Goal: Transaction & Acquisition: Purchase product/service

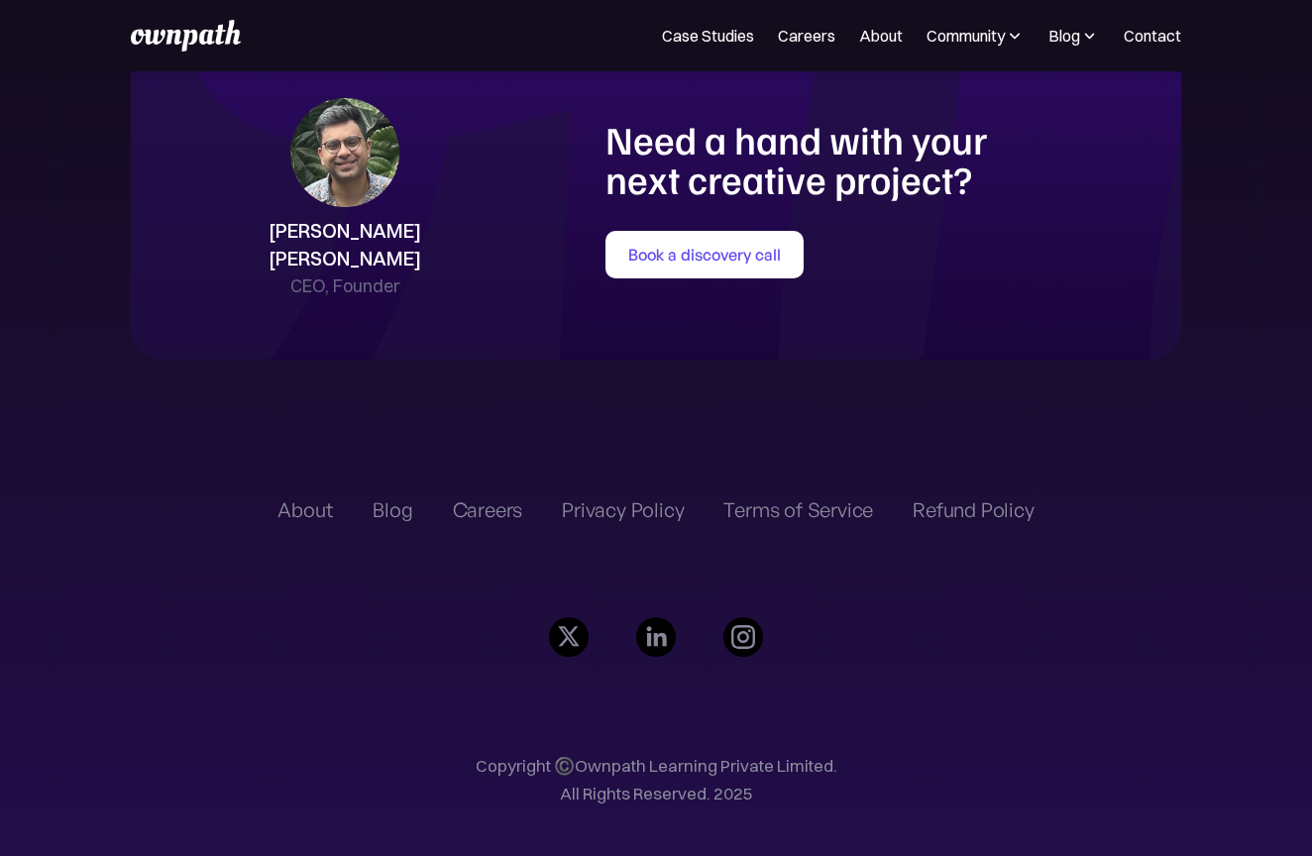
scroll to position [4357, 0]
click at [786, 34] on link "Careers" at bounding box center [806, 36] width 57 height 24
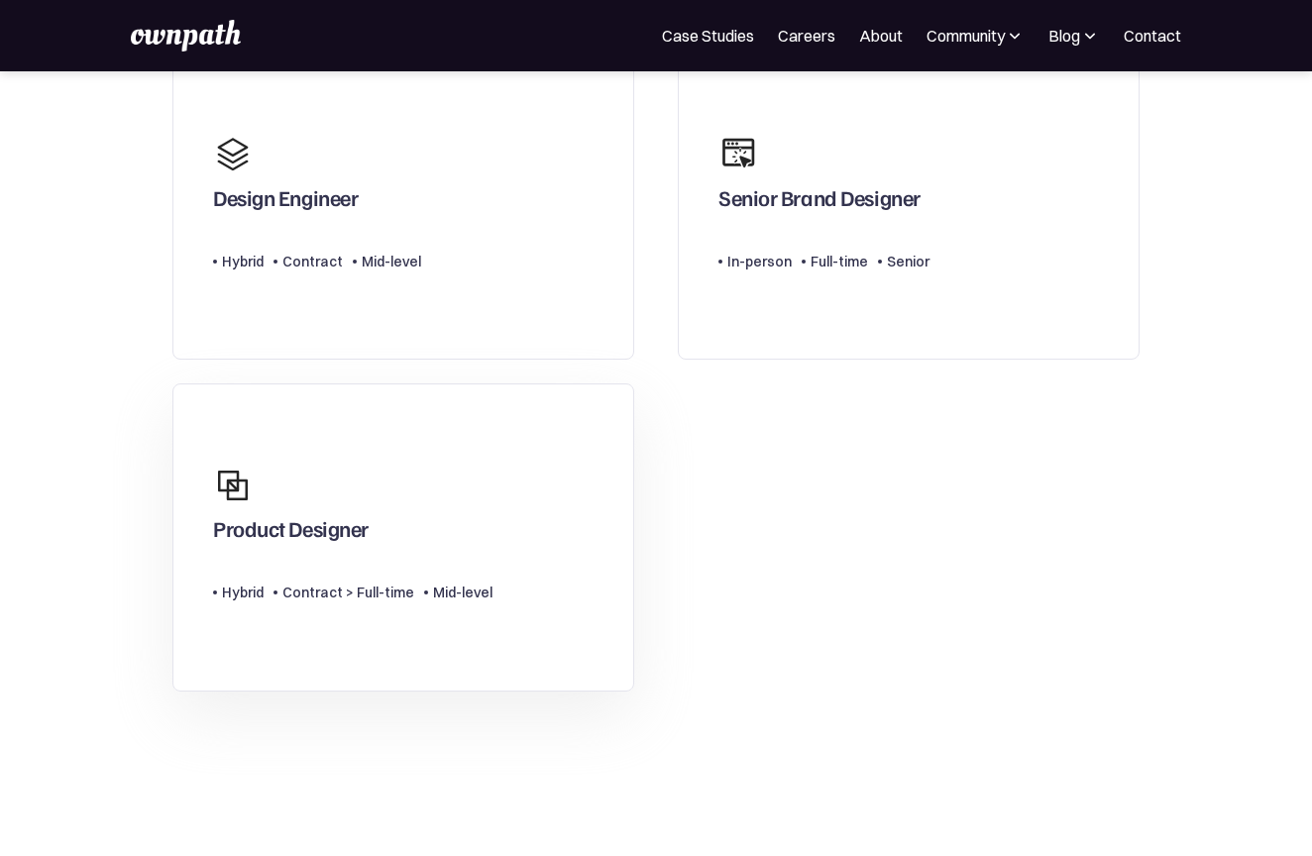
scroll to position [139, 0]
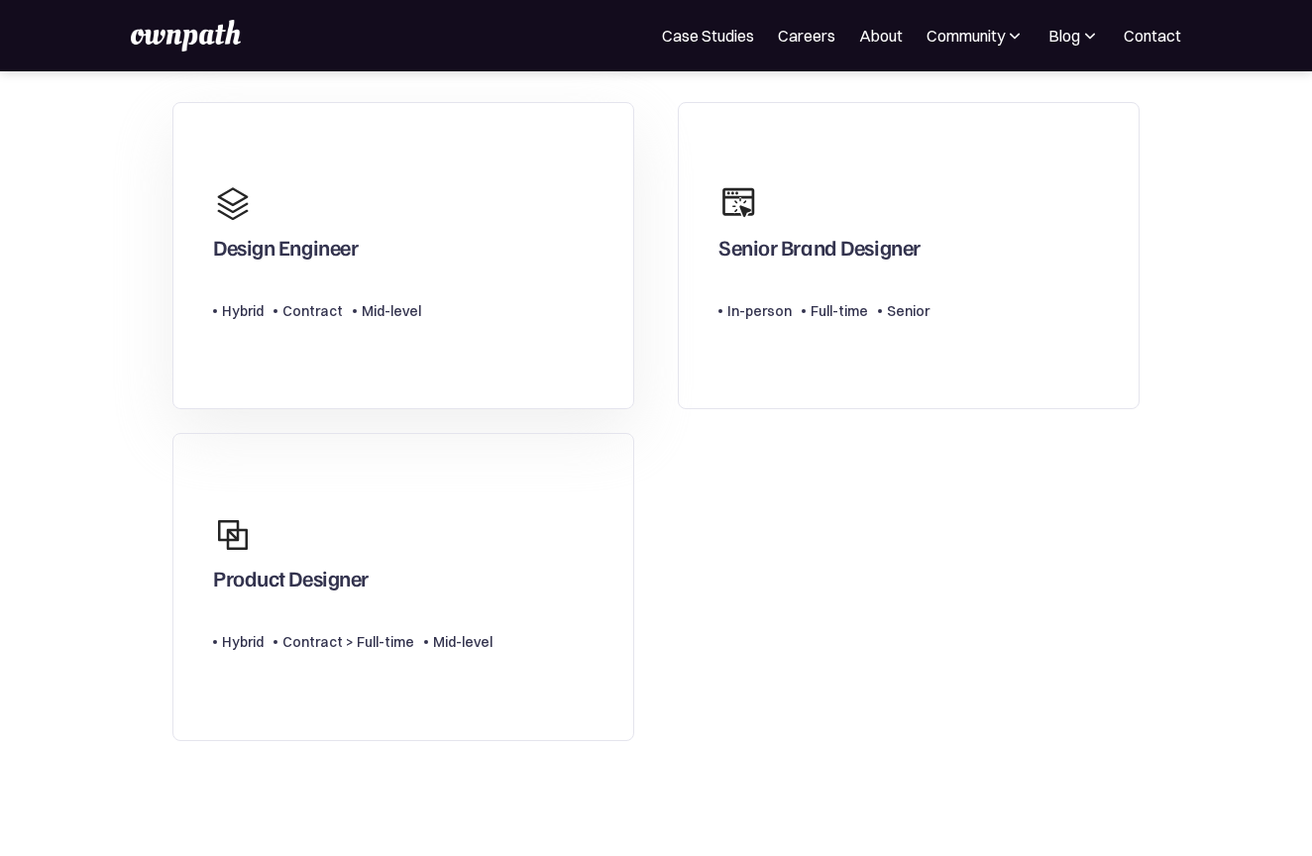
click at [512, 339] on link "Design Engineer Type Level Hybrid Contract Mid-level" at bounding box center [403, 256] width 462 height 308
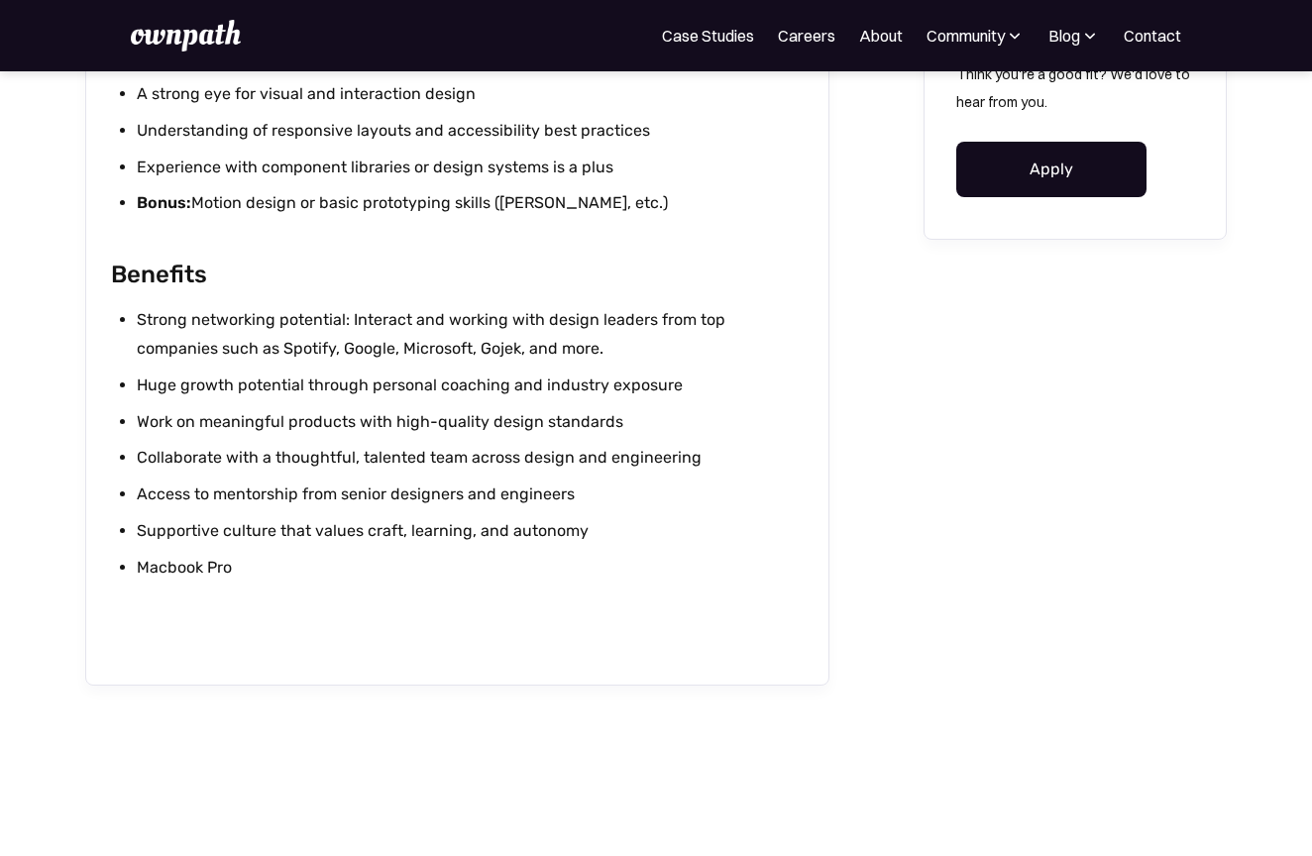
scroll to position [1782, 0]
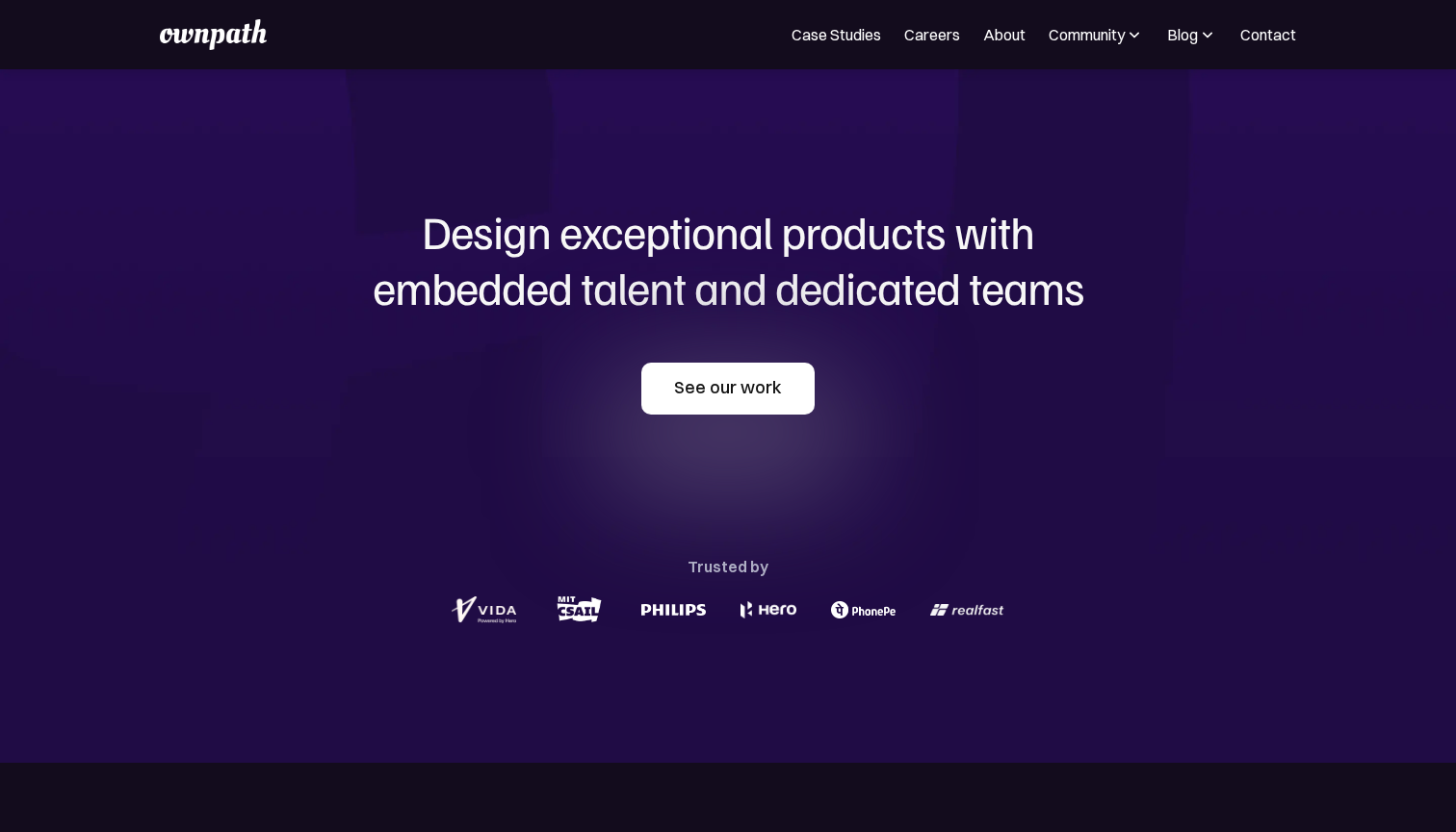
click at [755, 403] on link "See our work" at bounding box center [728, 389] width 173 height 52
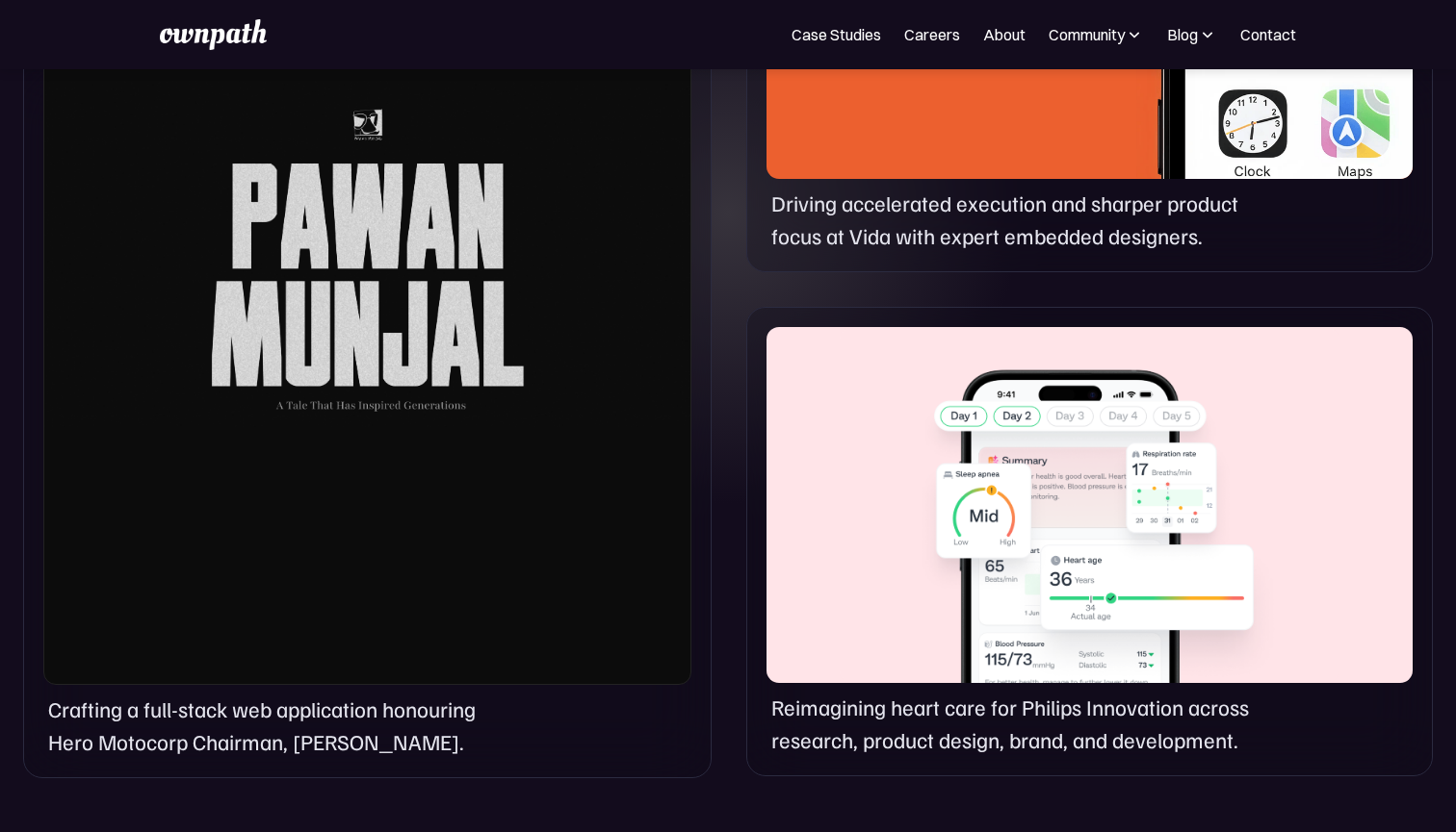
scroll to position [1331, 0]
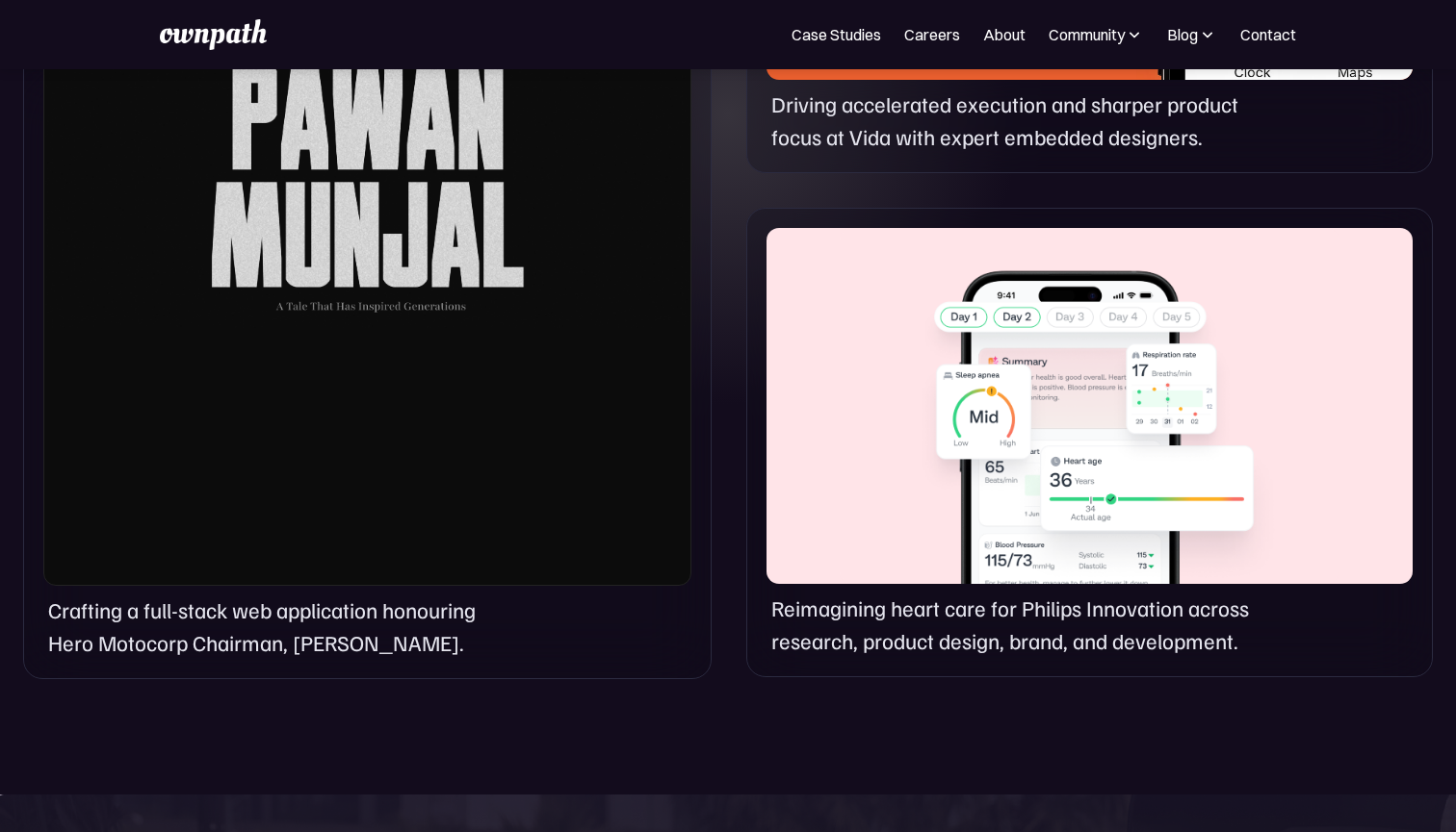
click at [361, 289] on div at bounding box center [367, 155] width 648 height 862
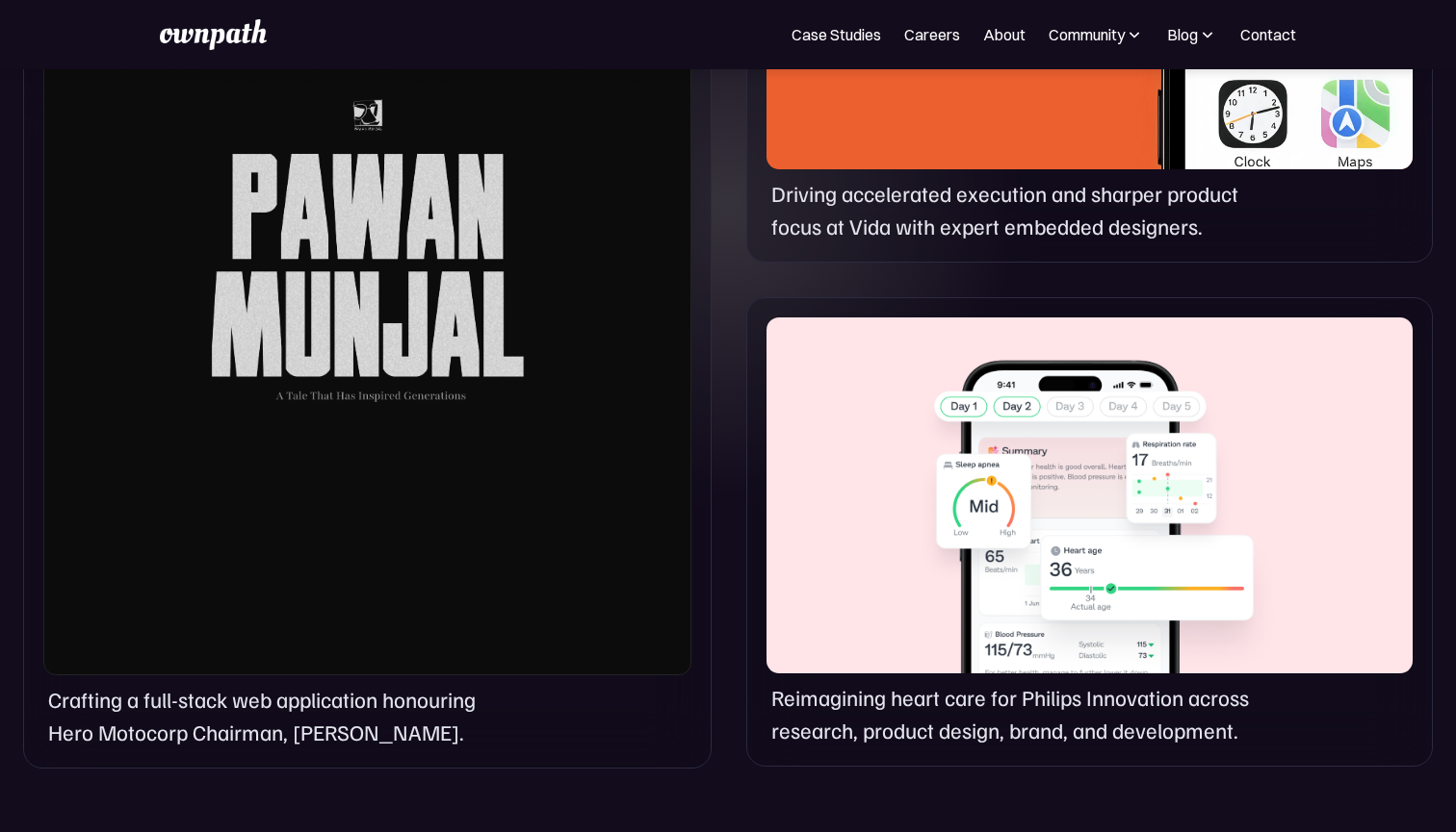
scroll to position [1232, 0]
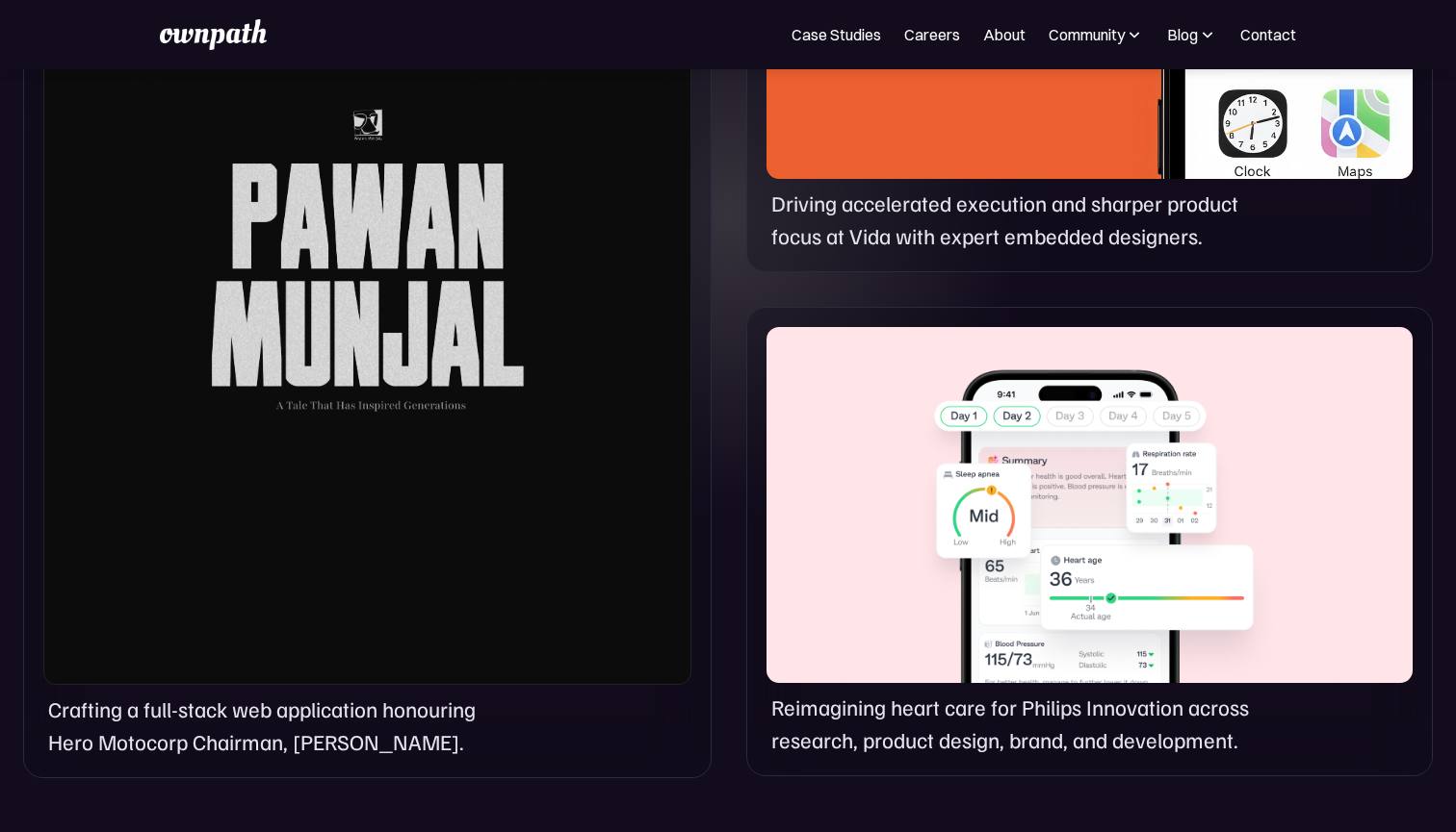
click at [360, 304] on div at bounding box center [367, 254] width 648 height 862
click at [275, 736] on p "Crafting a full-stack web application honouring Hero Motocorp Chairman, Pawan M…" at bounding box center [280, 725] width 463 height 65
click at [1051, 699] on p "Reimagining heart care for Philips Innovation across research, product design, …" at bounding box center [1021, 723] width 500 height 65
click at [886, 210] on p "Driving accelerated execution and sharper product focus at Vida with expert emb…" at bounding box center [1021, 218] width 500 height 65
click at [886, 124] on div at bounding box center [1089, 1] width 646 height 356
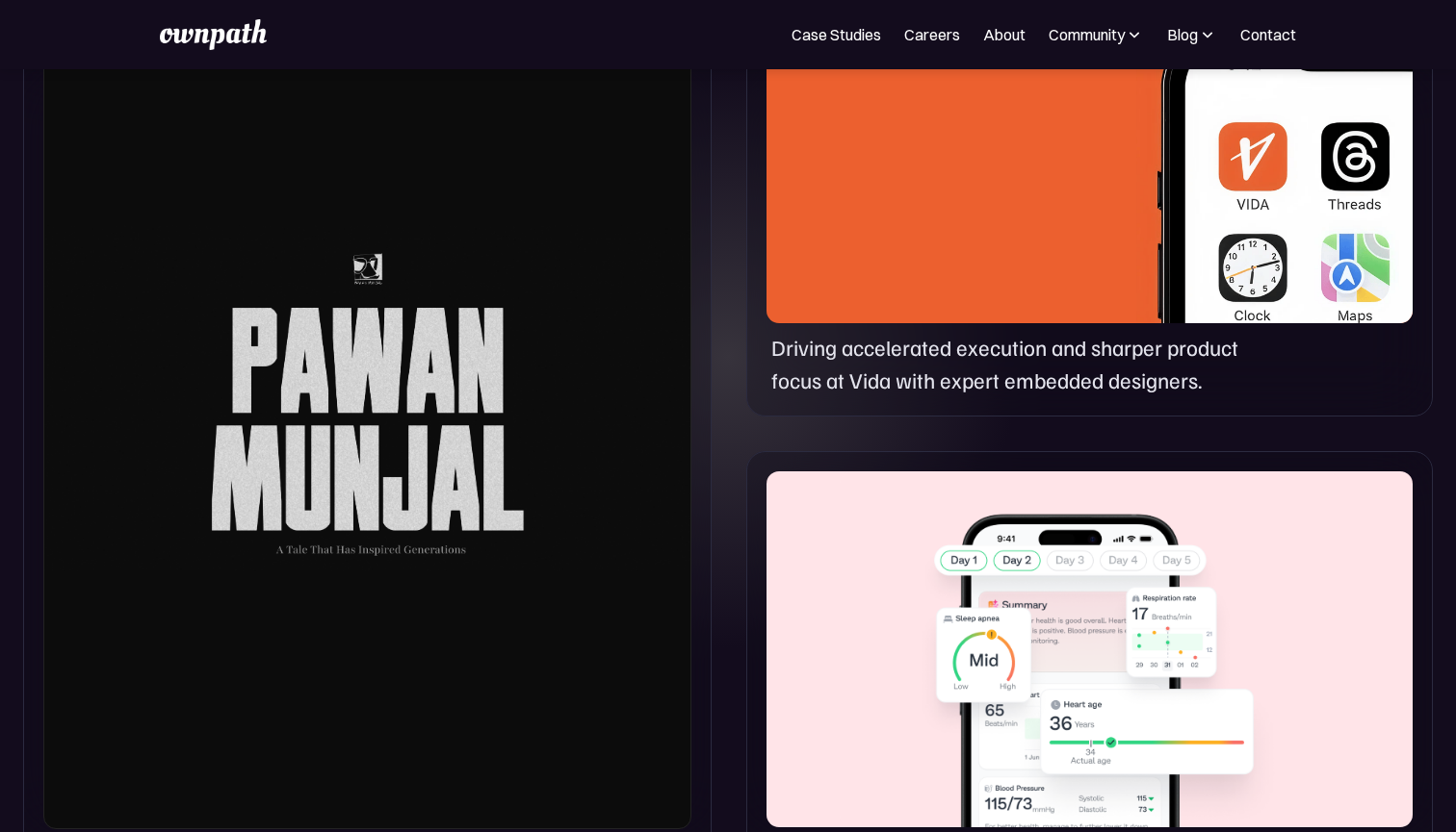
scroll to position [1051, 0]
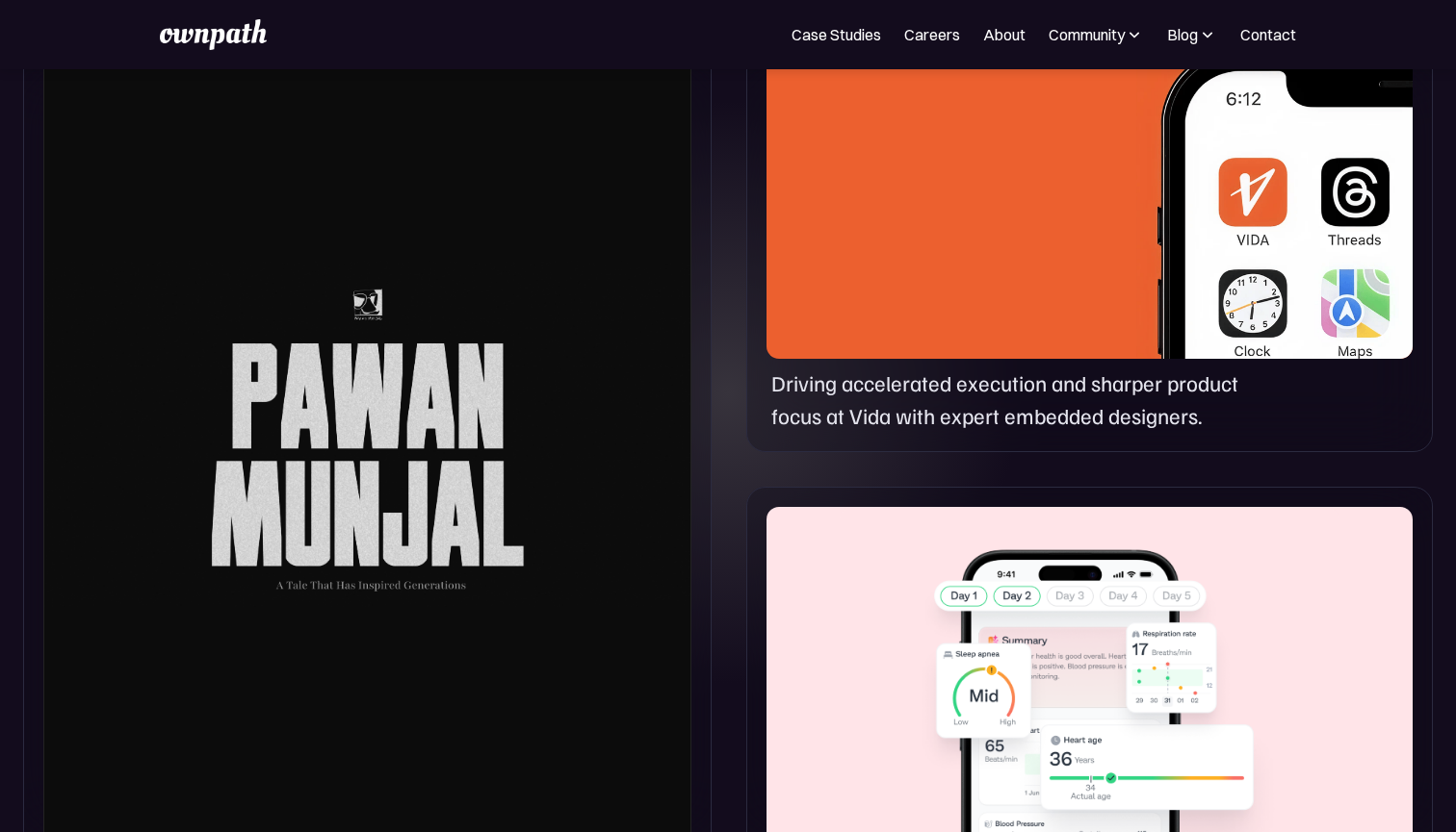
click at [498, 387] on div at bounding box center [367, 434] width 648 height 862
click at [1036, 273] on div at bounding box center [1089, 181] width 646 height 356
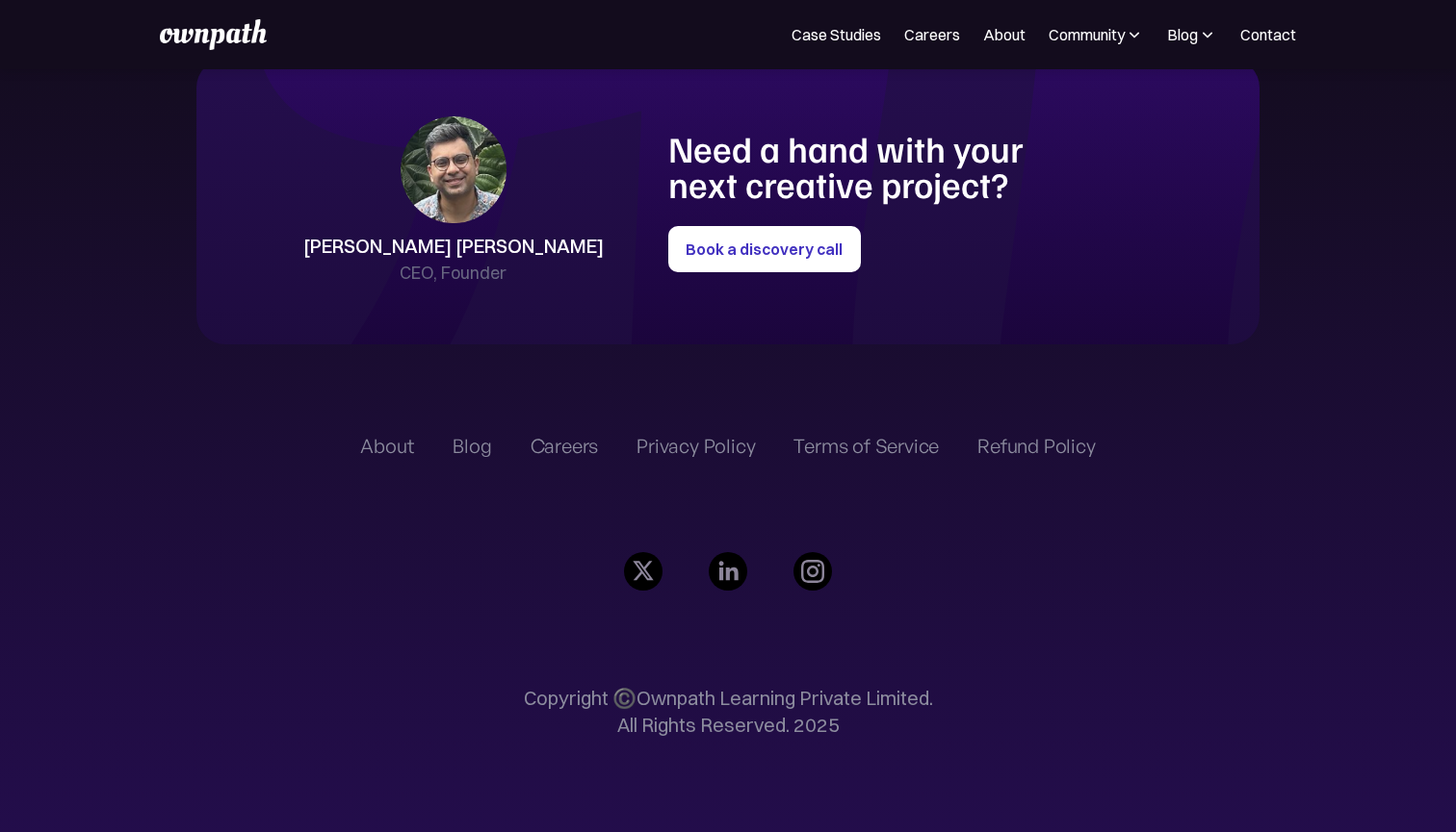
scroll to position [4412, 0]
click at [1007, 33] on link "About" at bounding box center [1004, 35] width 43 height 23
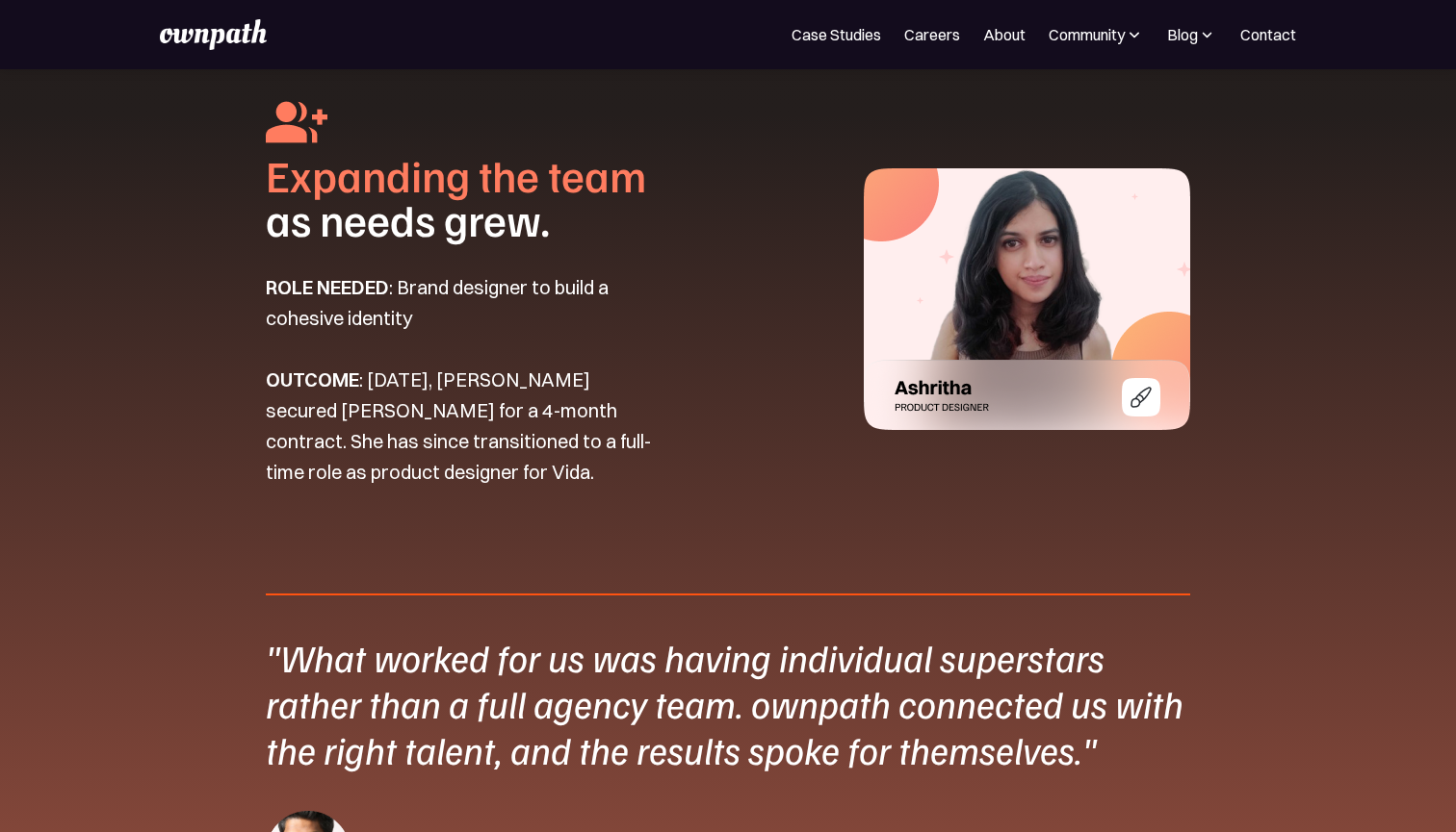
scroll to position [2697, 0]
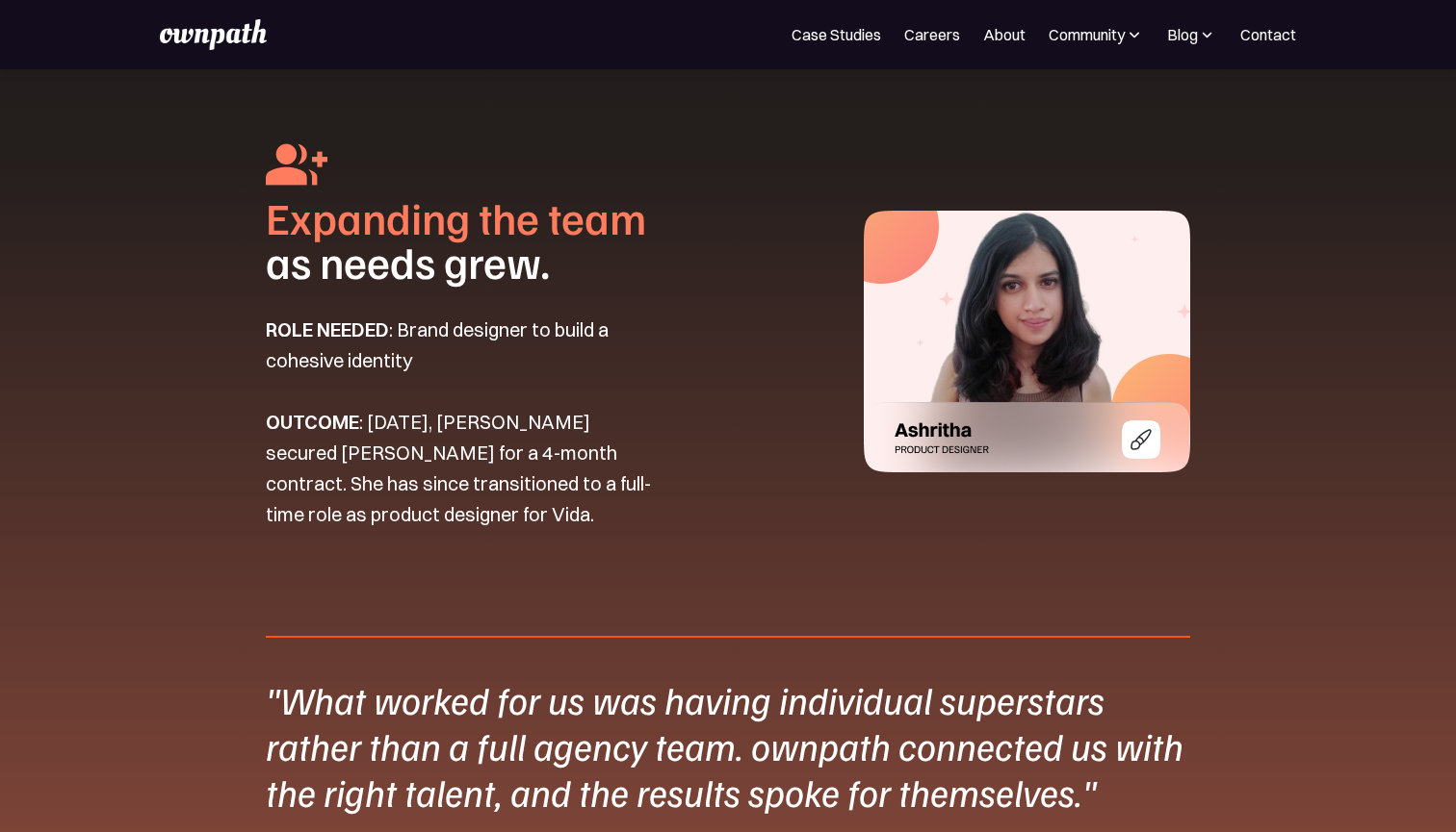
click at [969, 433] on img at bounding box center [1027, 342] width 326 height 262
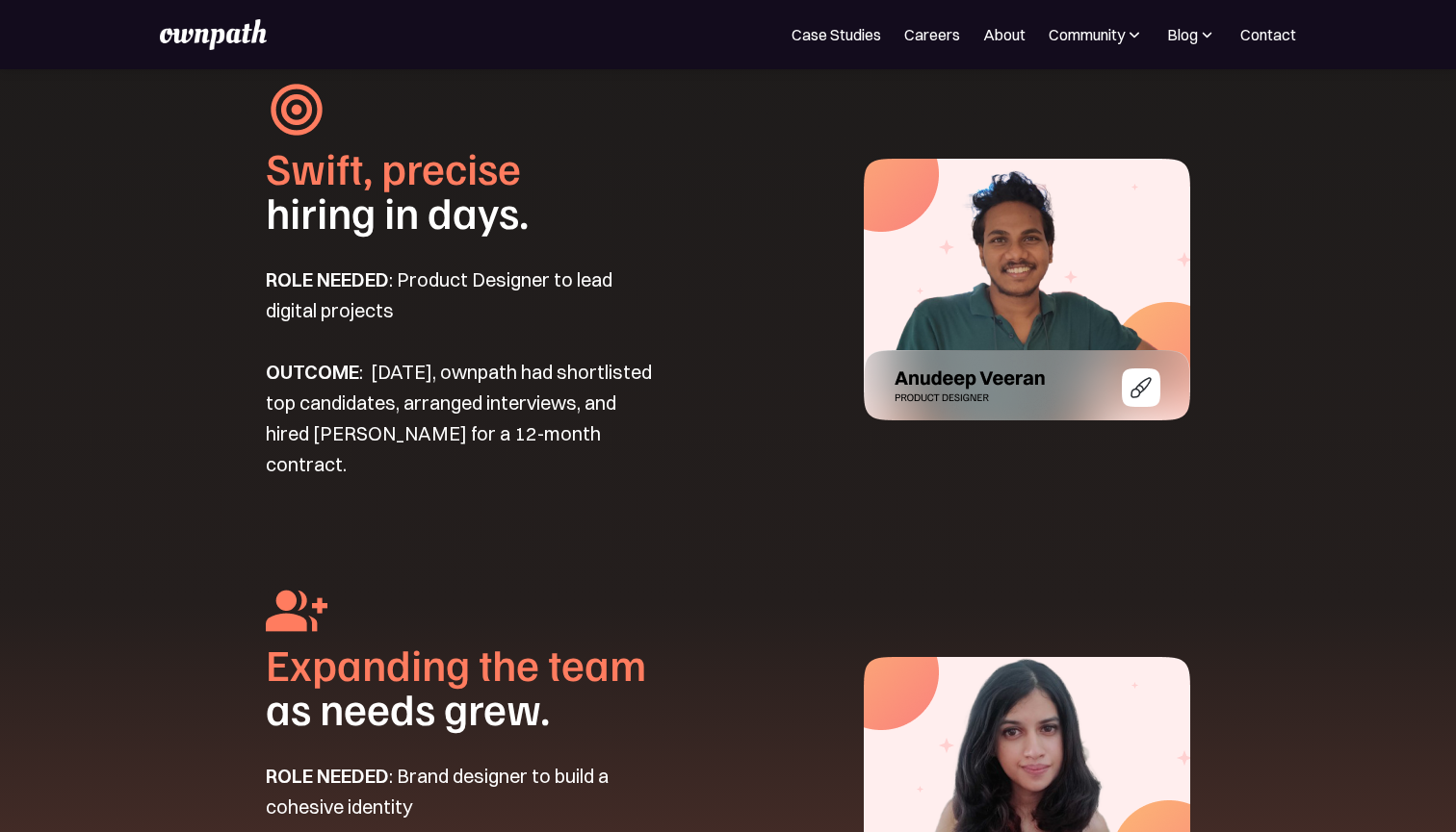
scroll to position [2236, 0]
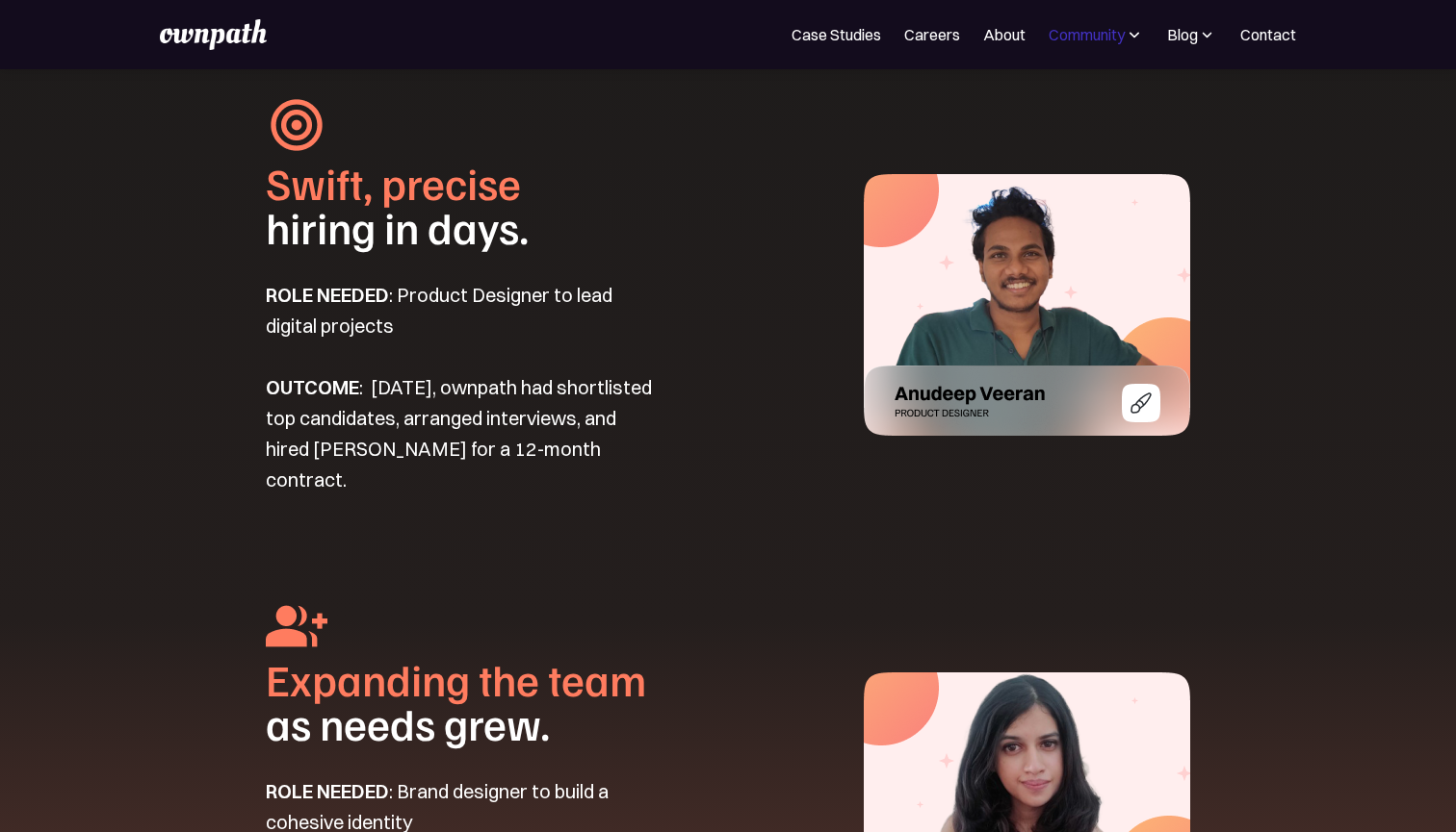
click at [1056, 34] on div "Community" at bounding box center [1086, 35] width 76 height 23
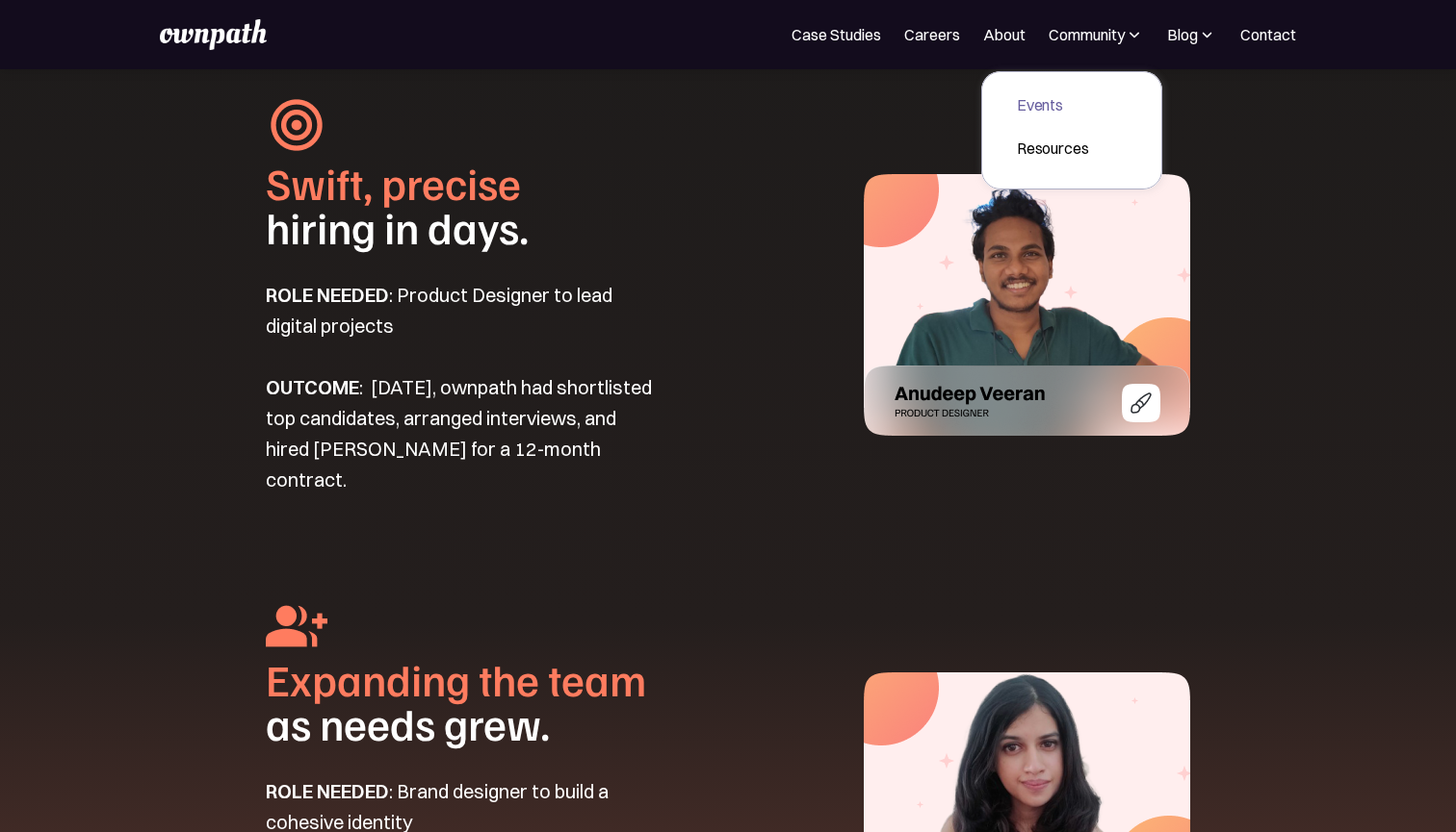
click at [1035, 111] on div "Events" at bounding box center [1053, 105] width 72 height 23
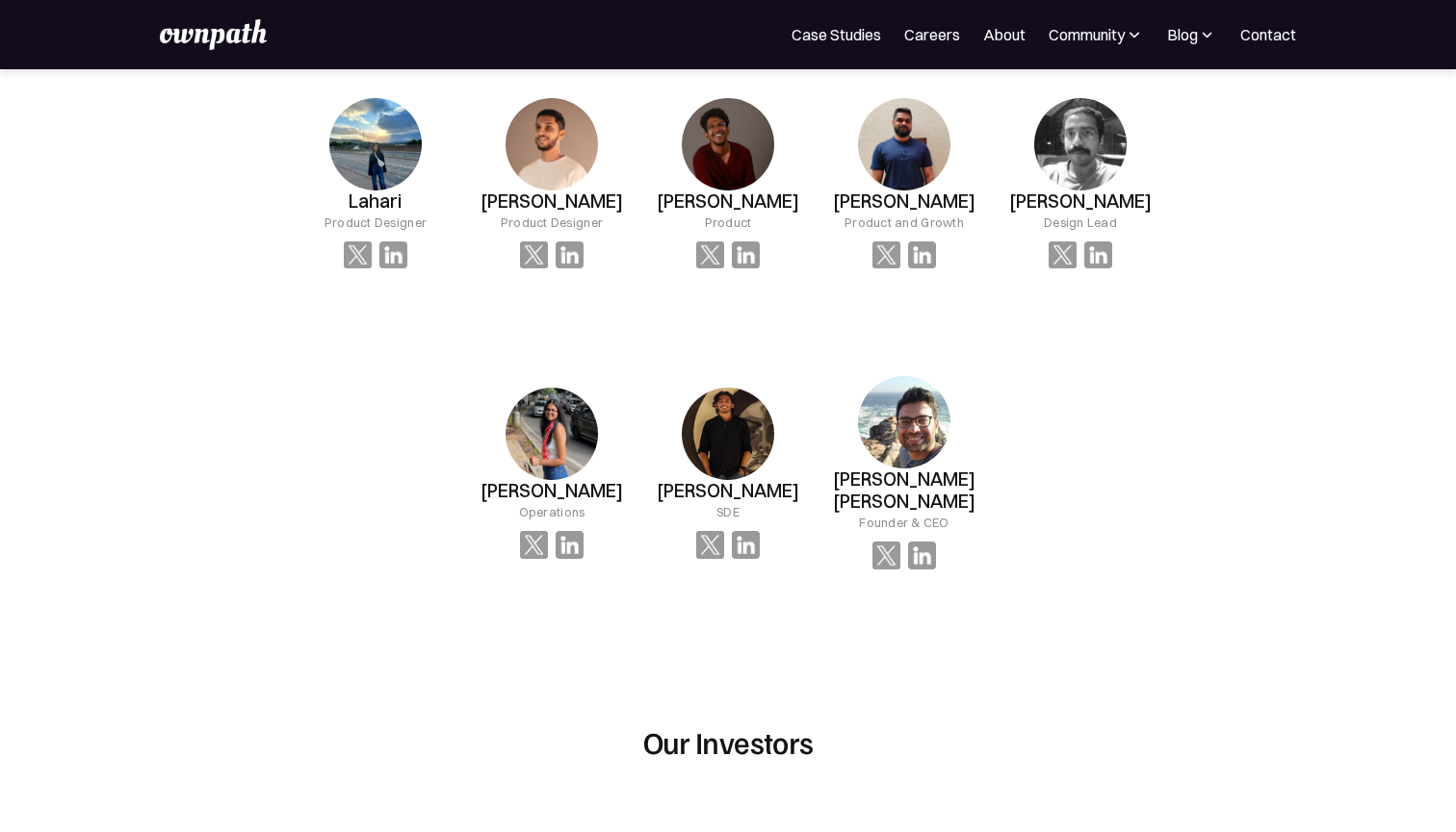
scroll to position [1370, 0]
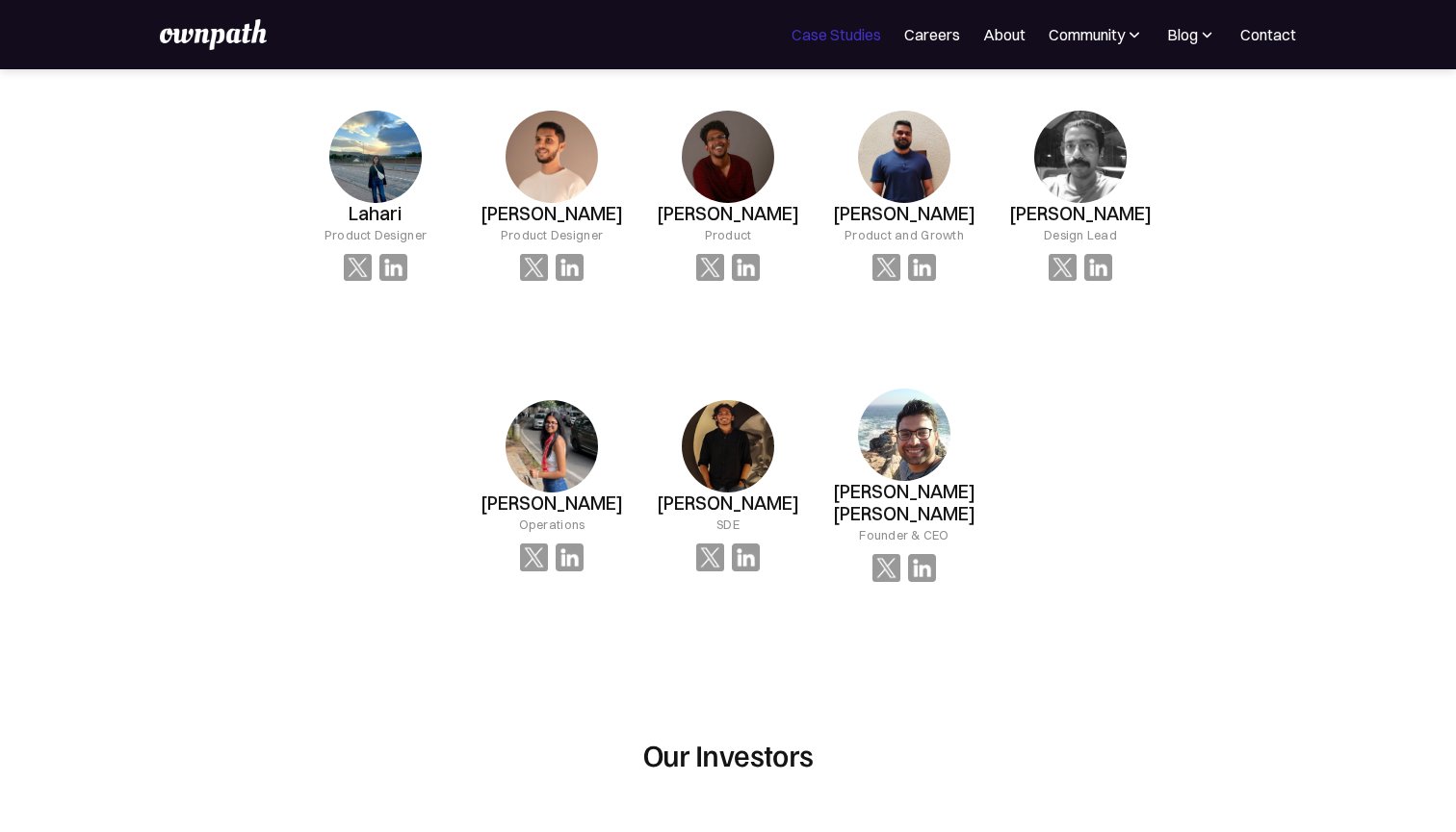
click at [838, 38] on link "Case Studies" at bounding box center [836, 35] width 89 height 23
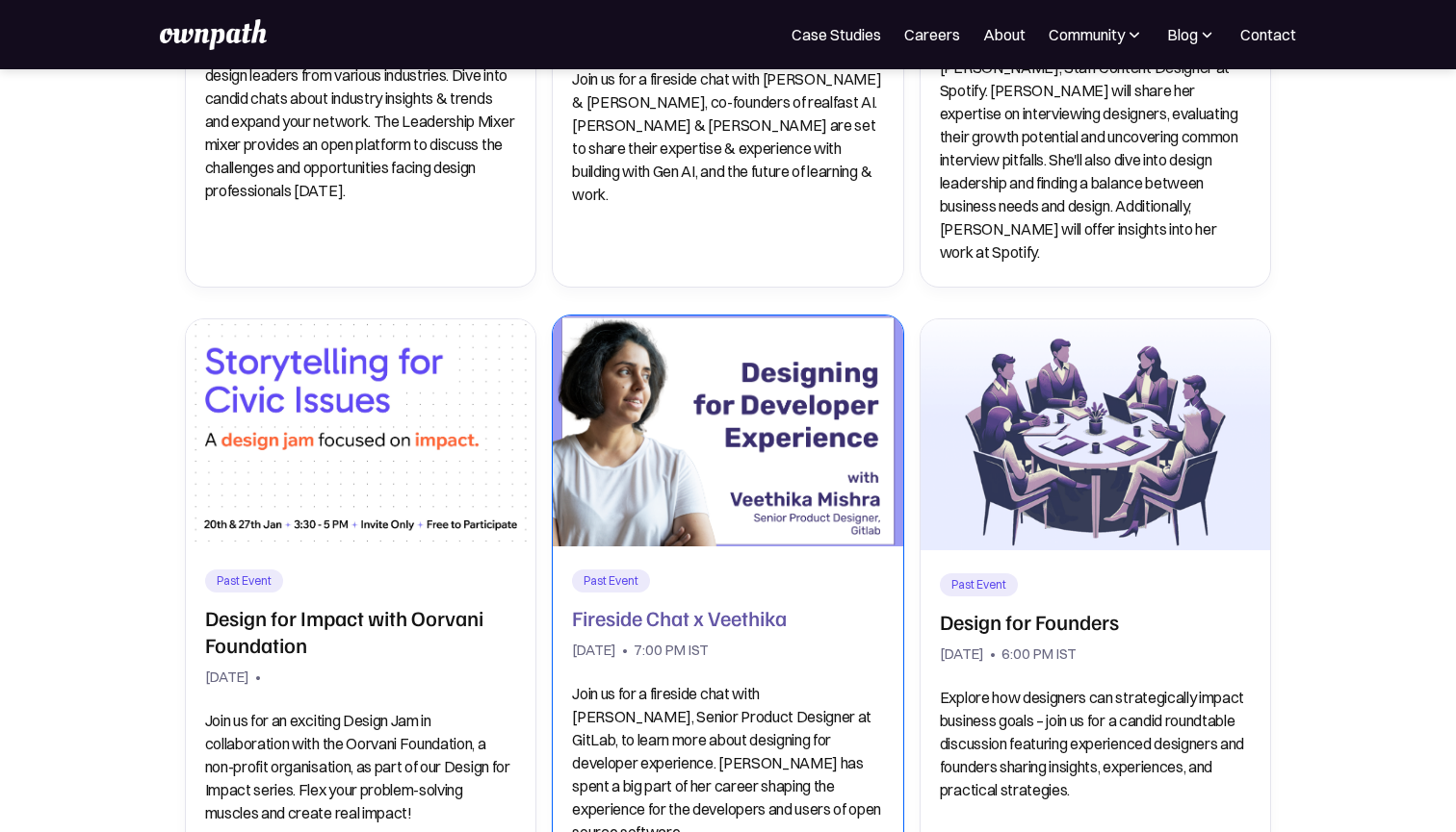
scroll to position [1605, 0]
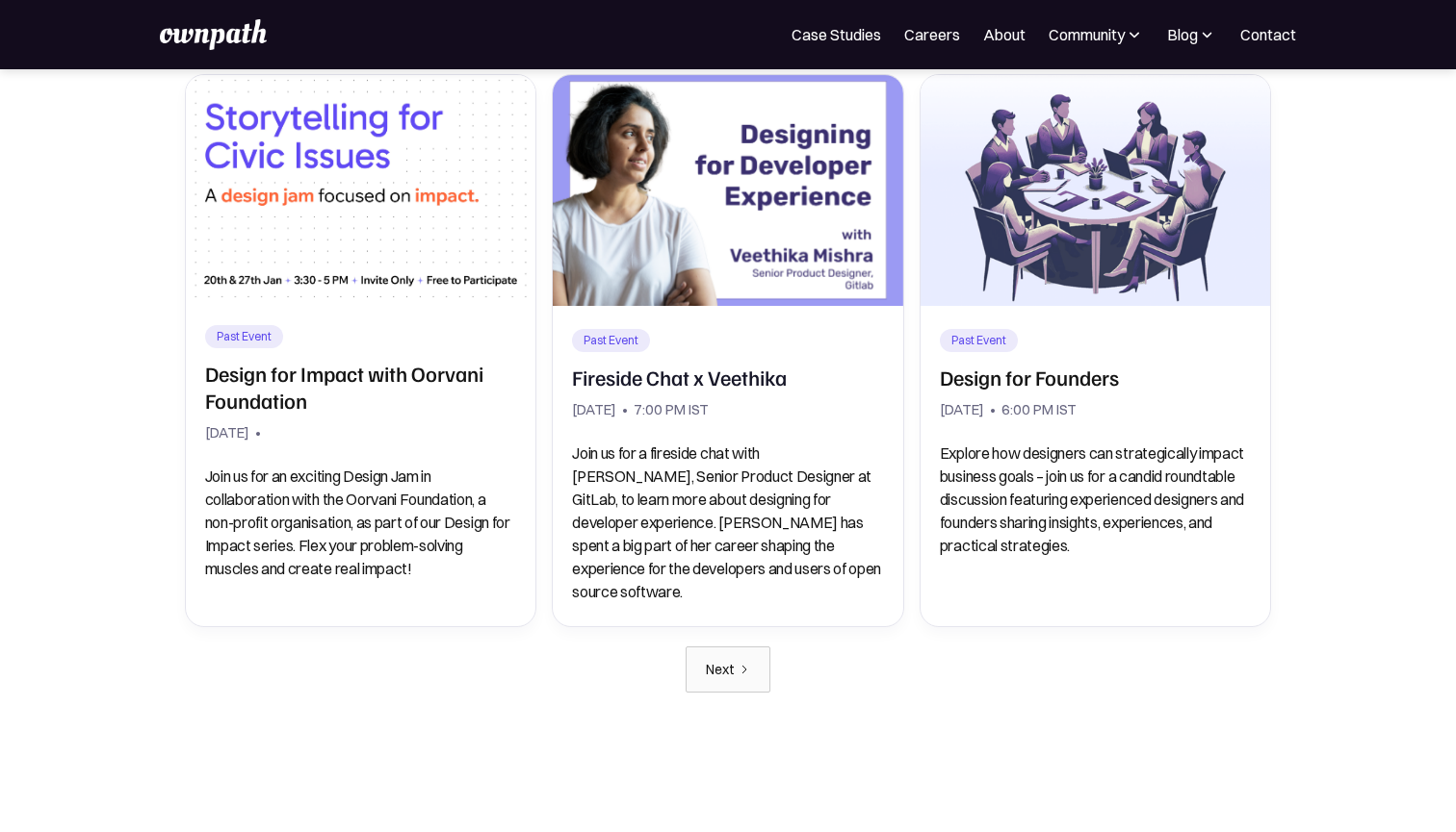
click at [720, 656] on div "Next" at bounding box center [721, 670] width 29 height 27
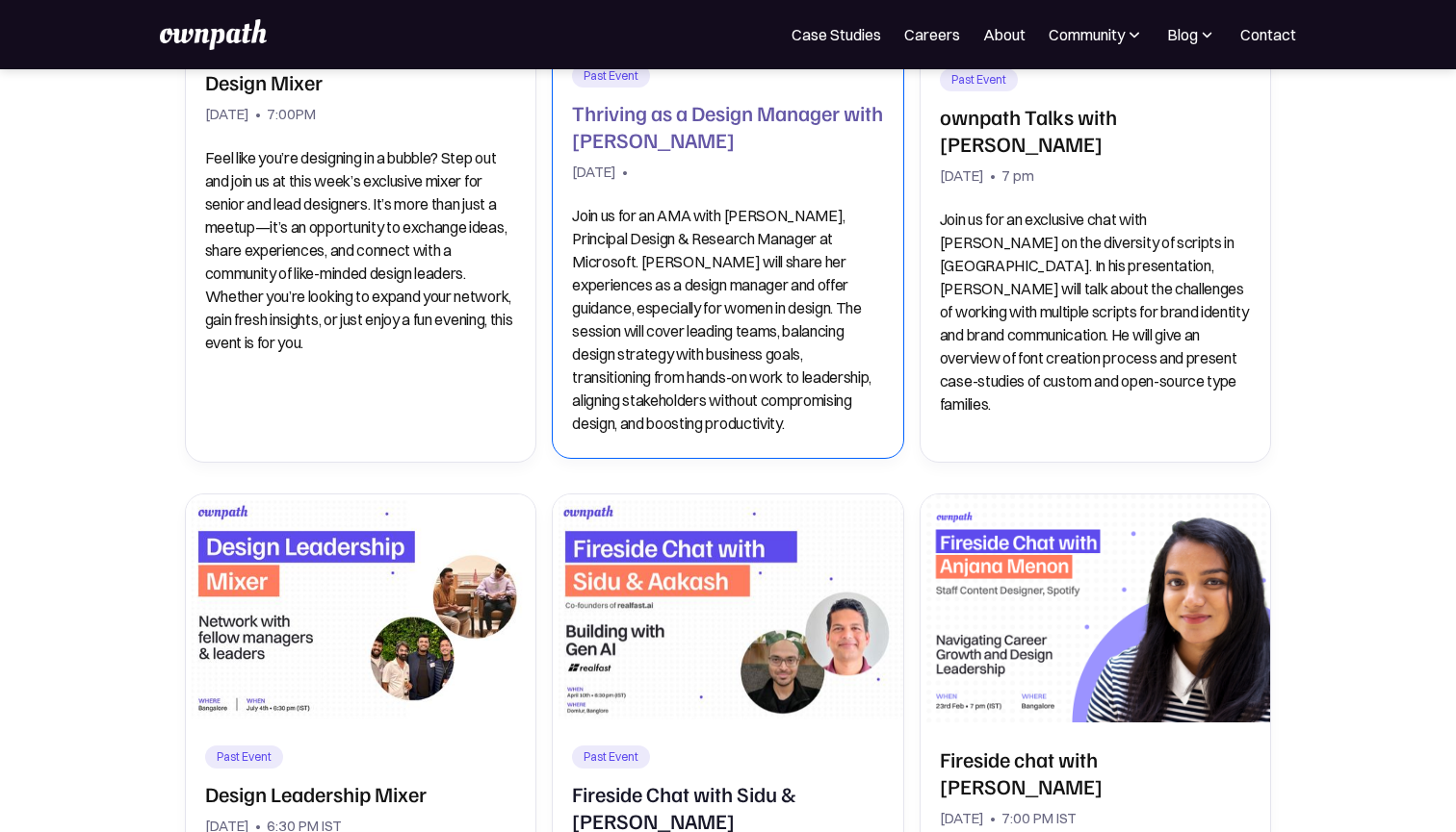
scroll to position [702, 0]
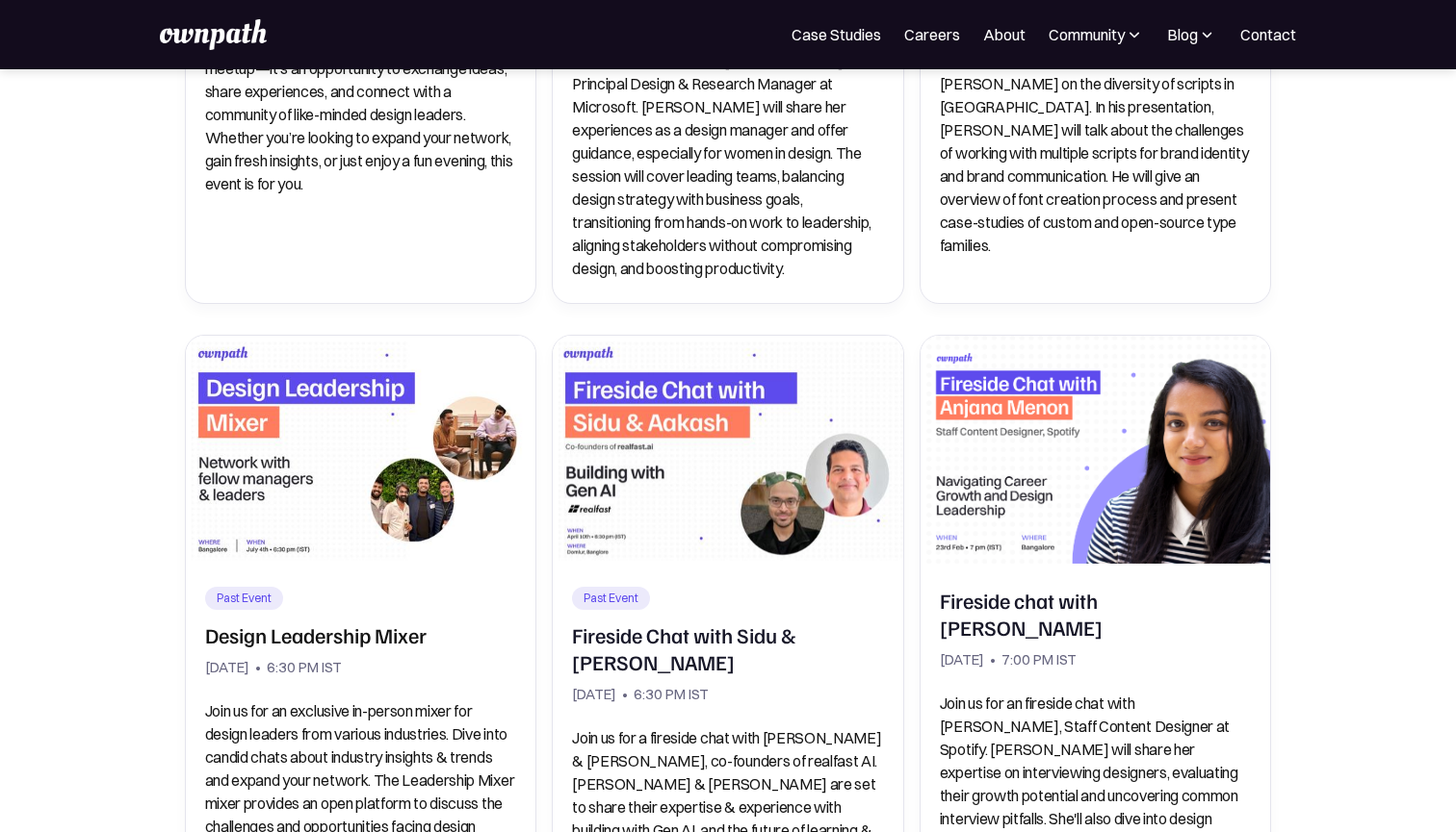
click at [1125, 36] on img at bounding box center [1134, 35] width 19 height 19
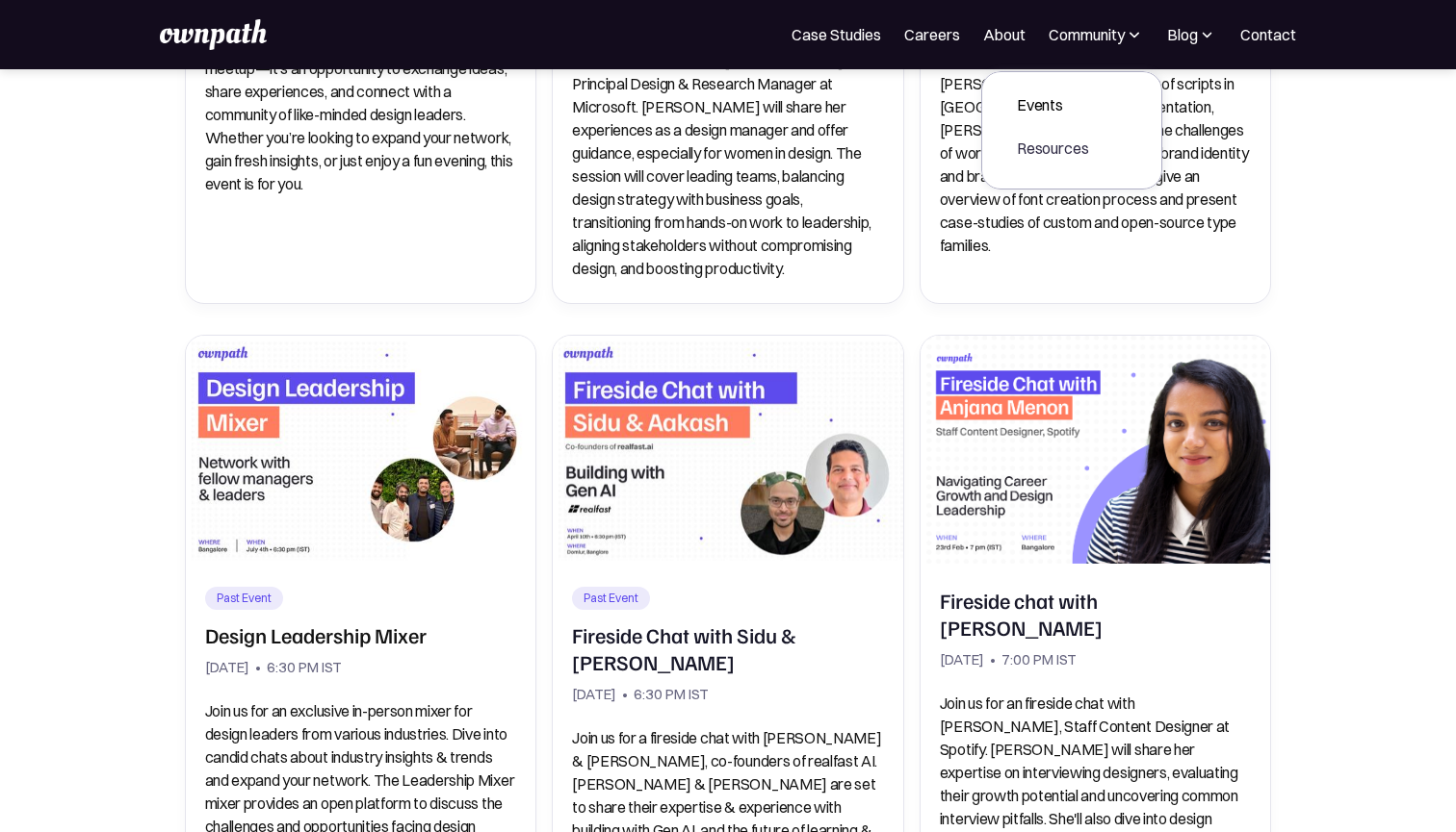
click at [1062, 153] on div "Resources" at bounding box center [1053, 149] width 72 height 23
click at [1062, 149] on div "Resources" at bounding box center [1053, 149] width 72 height 23
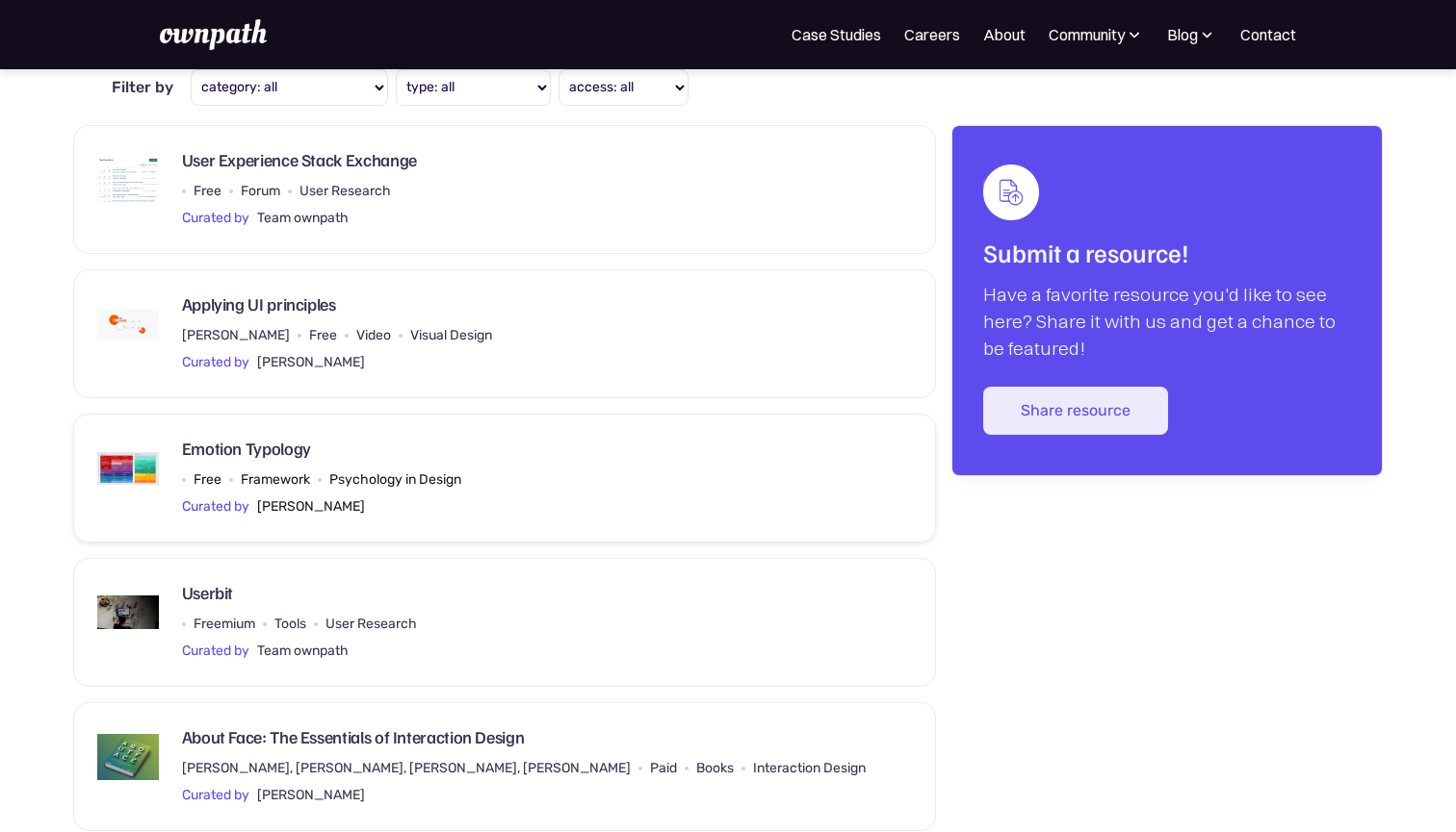
scroll to position [242, 0]
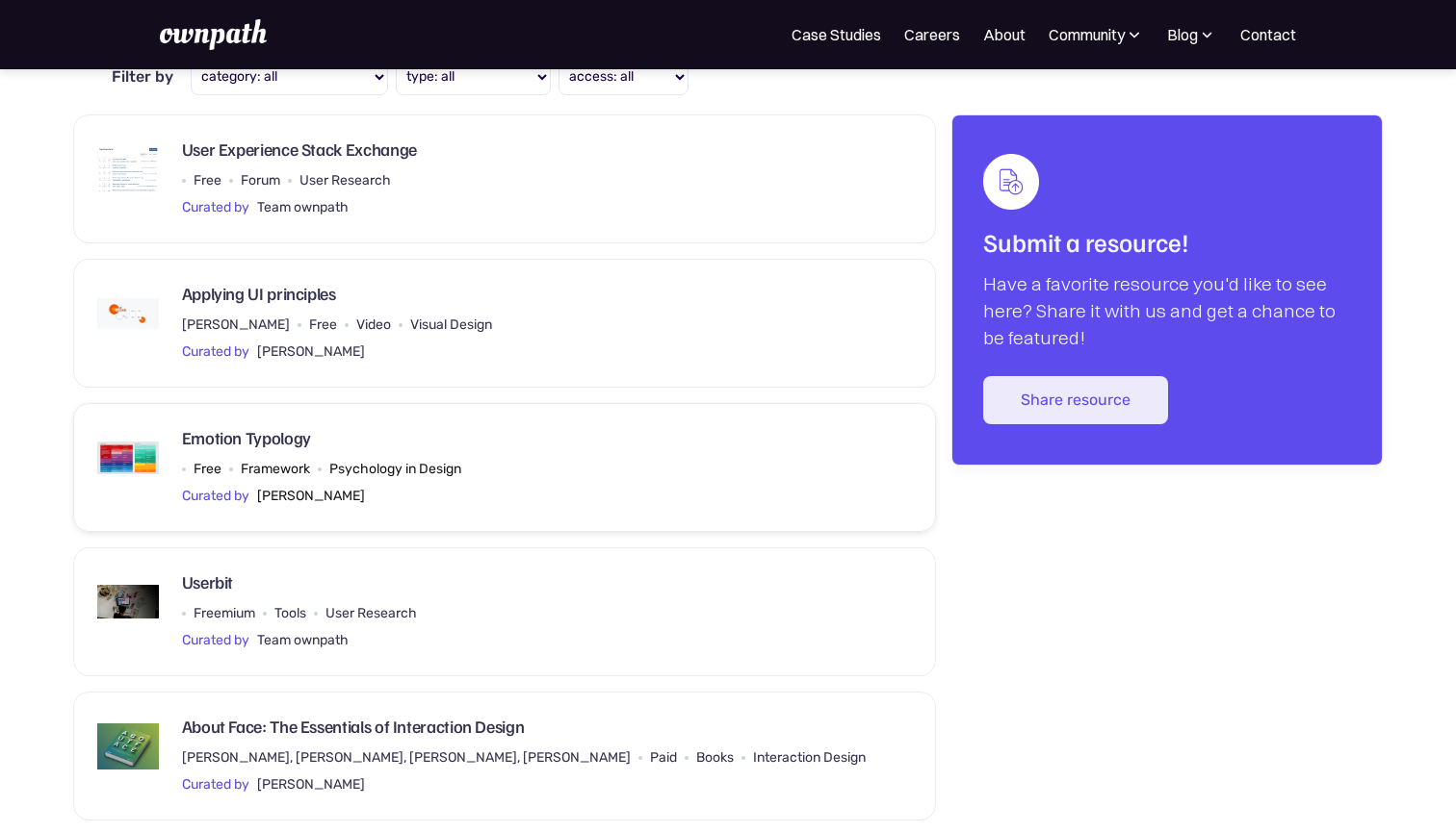
click at [396, 485] on div "Curated by Shivani Gupta" at bounding box center [321, 497] width 279 height 23
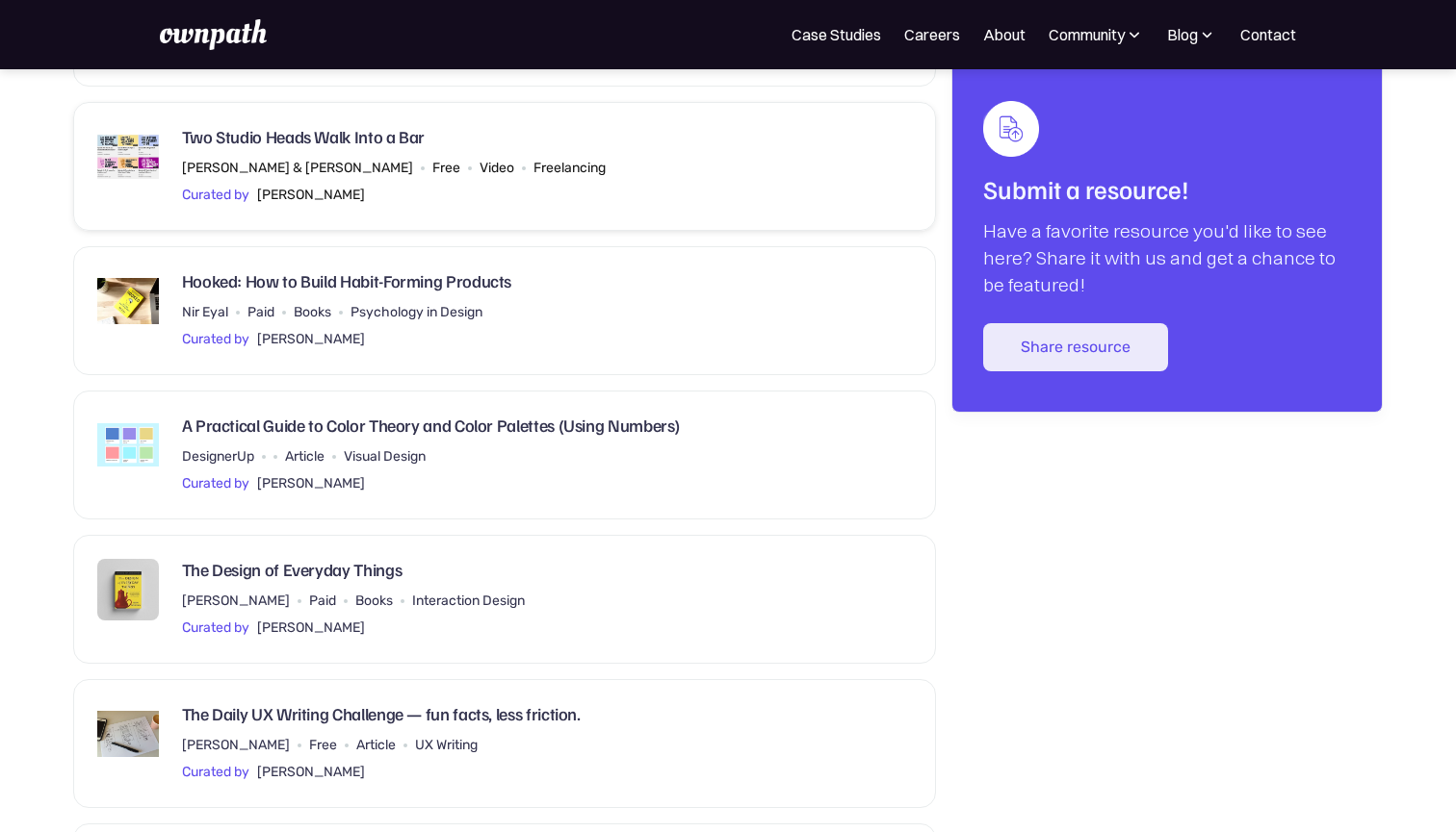
scroll to position [1705, 0]
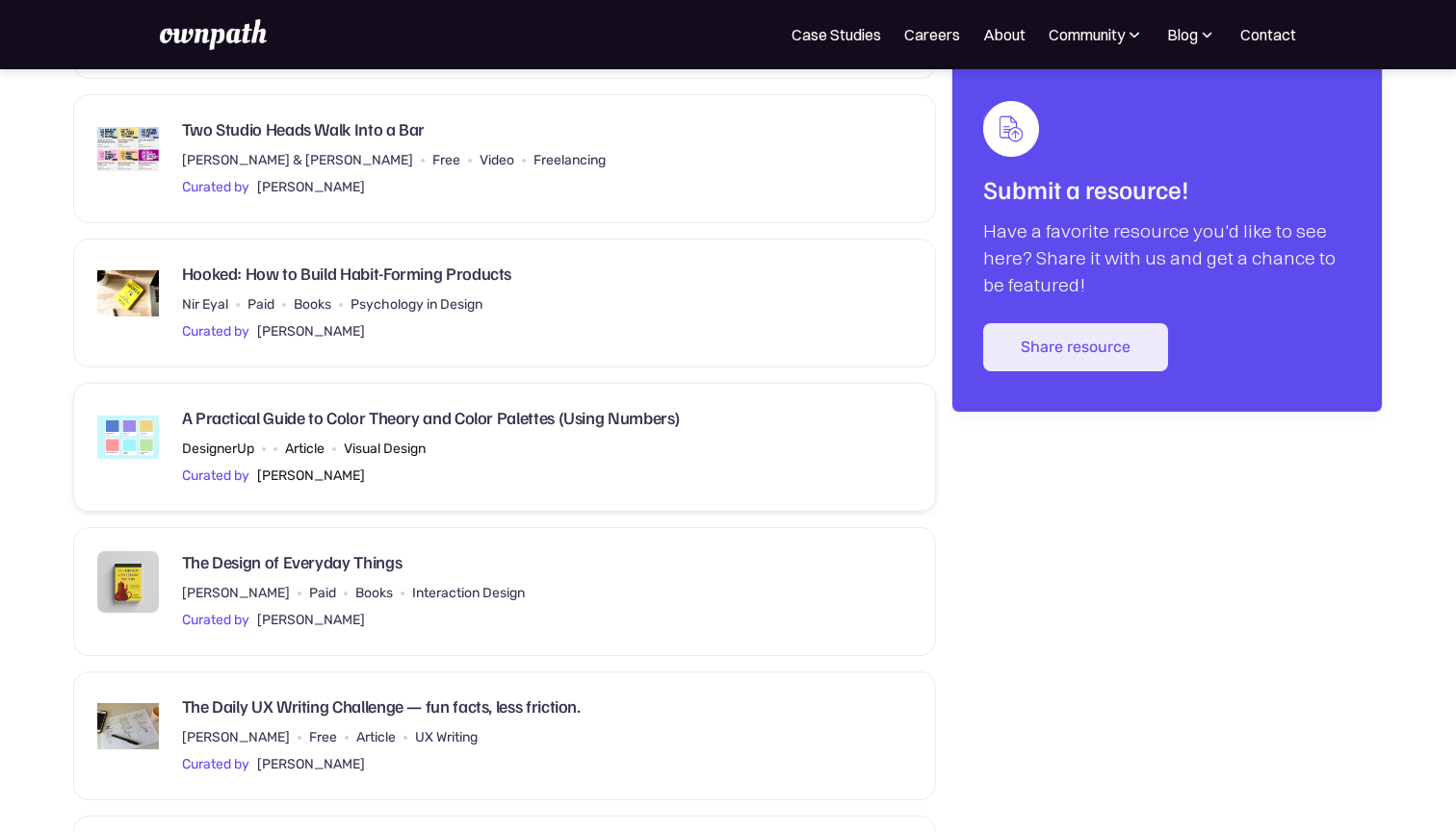
click at [494, 416] on div "A Practical Guide to Color Theory and Color Palettes (Using Numbers)" at bounding box center [430, 422] width 498 height 31
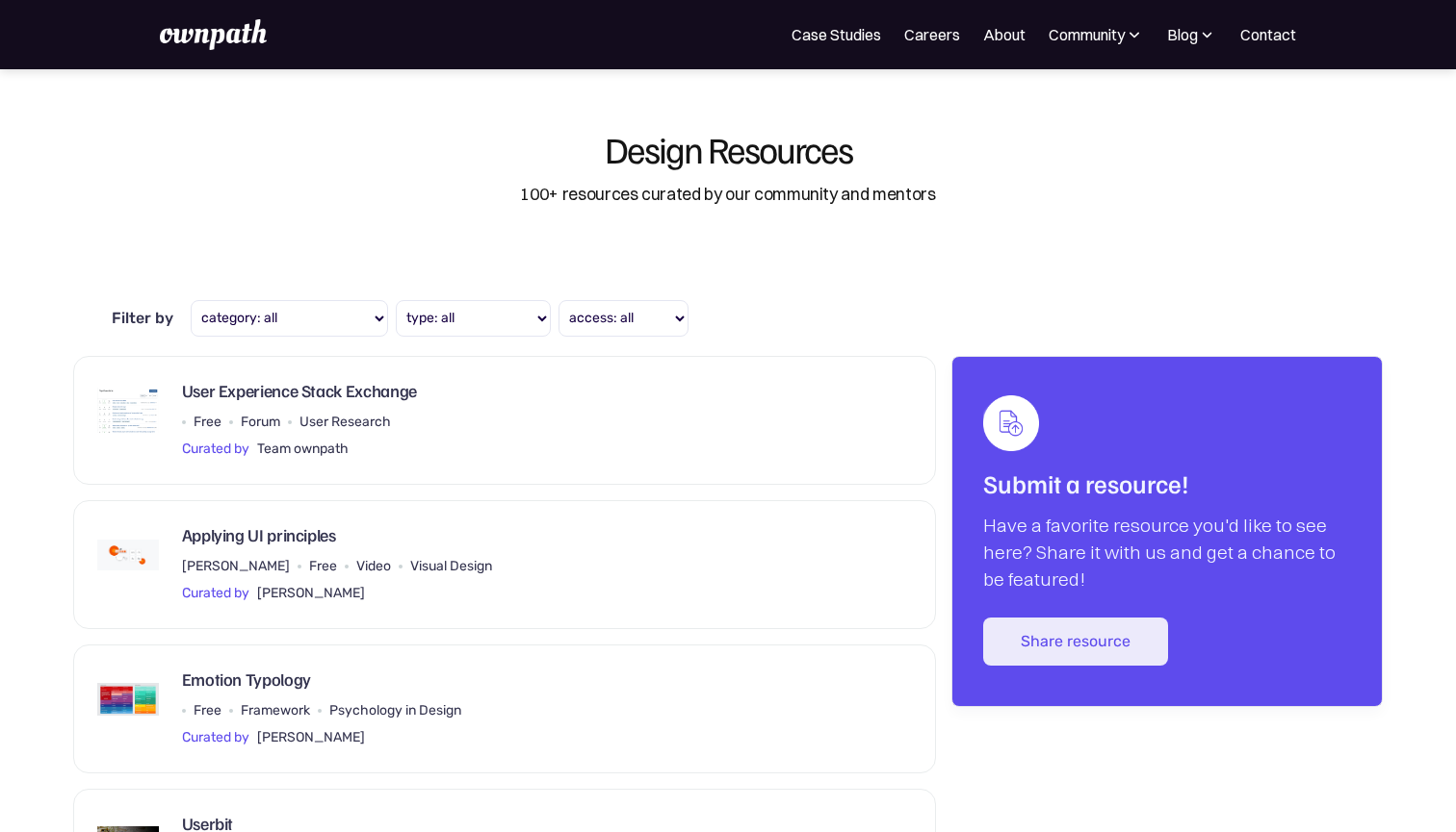
scroll to position [0, 0]
click at [1206, 34] on img at bounding box center [1206, 35] width 18 height 19
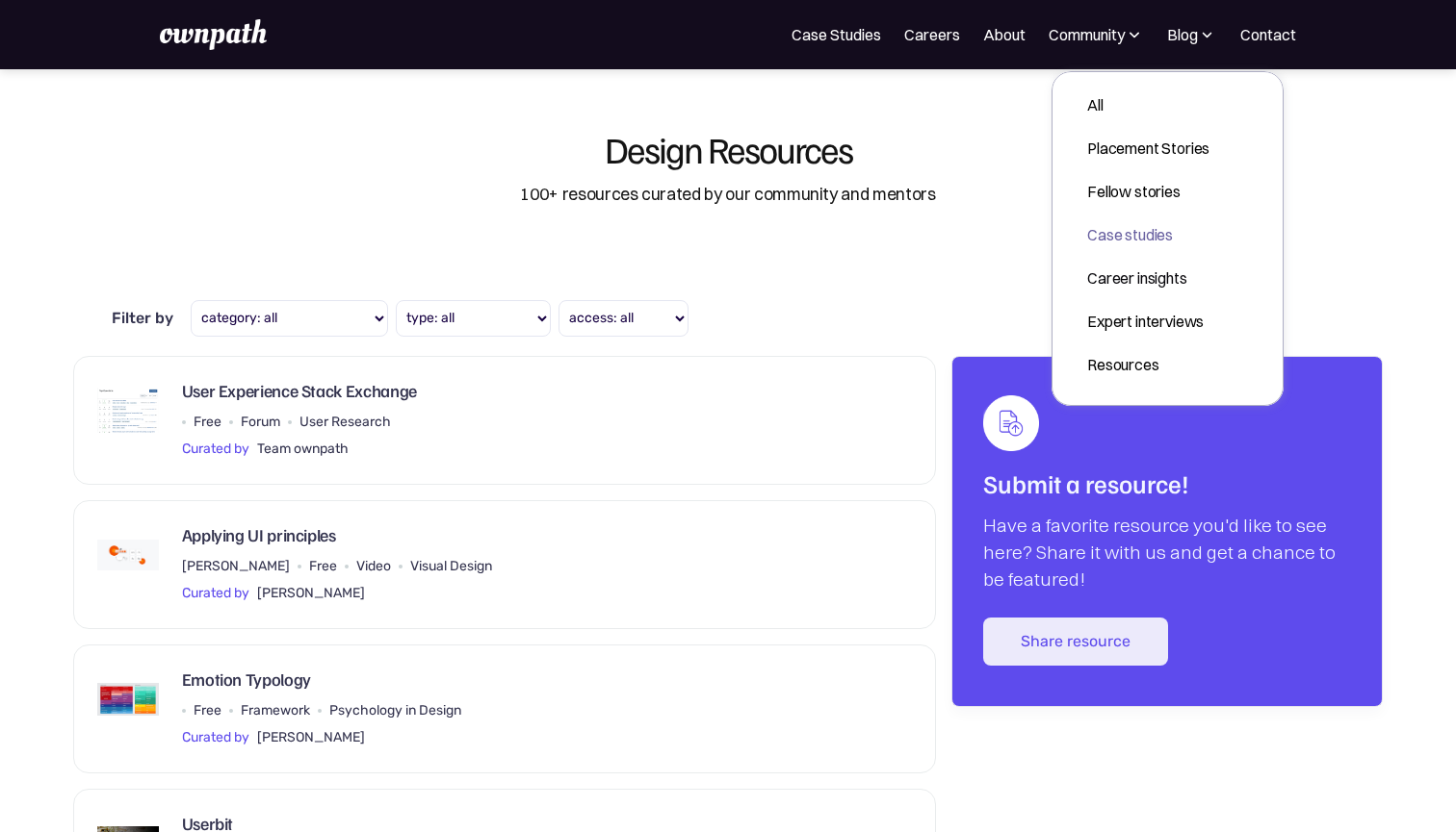
click at [1150, 225] on div "Case studies" at bounding box center [1148, 235] width 122 height 23
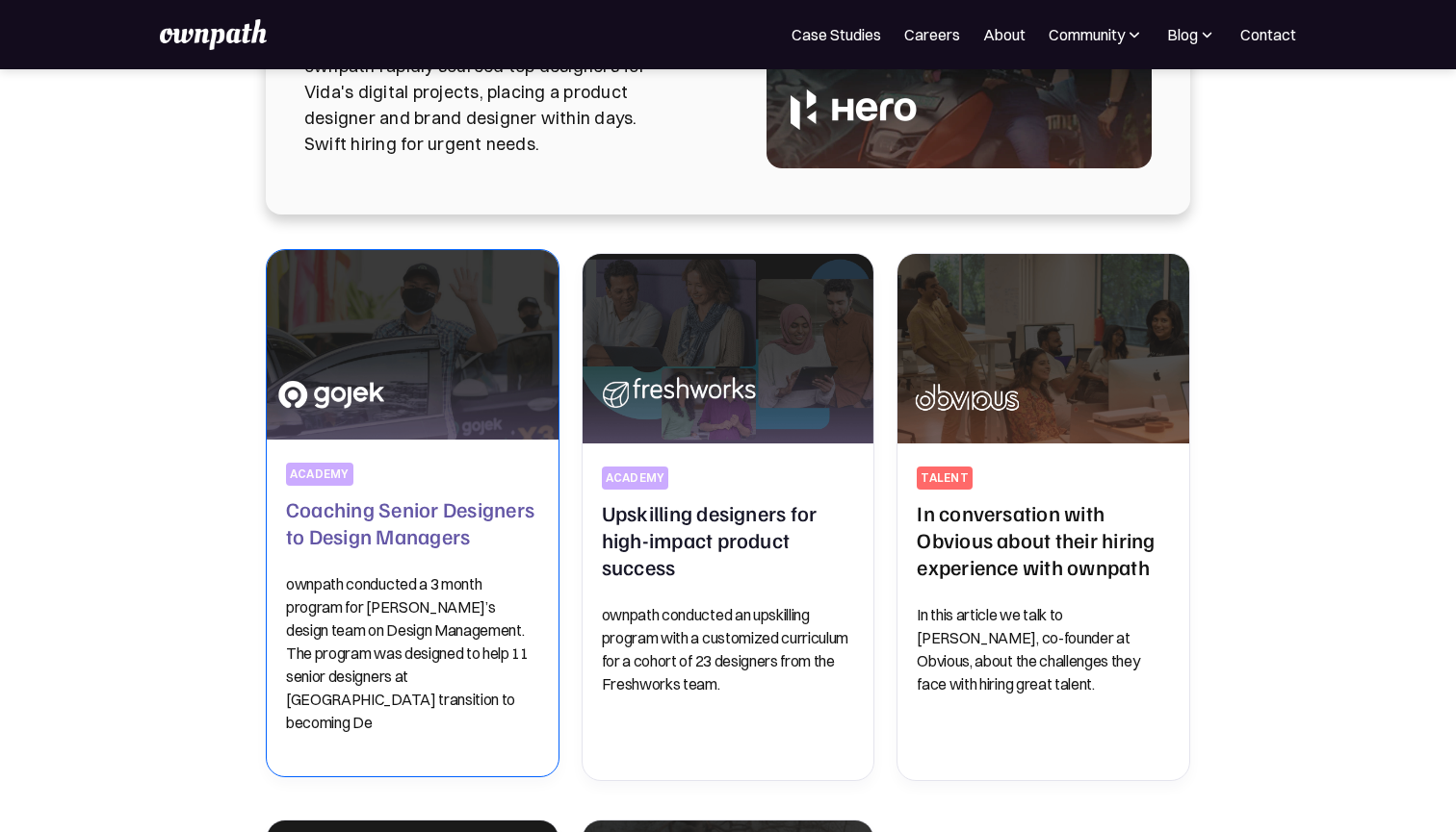
scroll to position [301, 0]
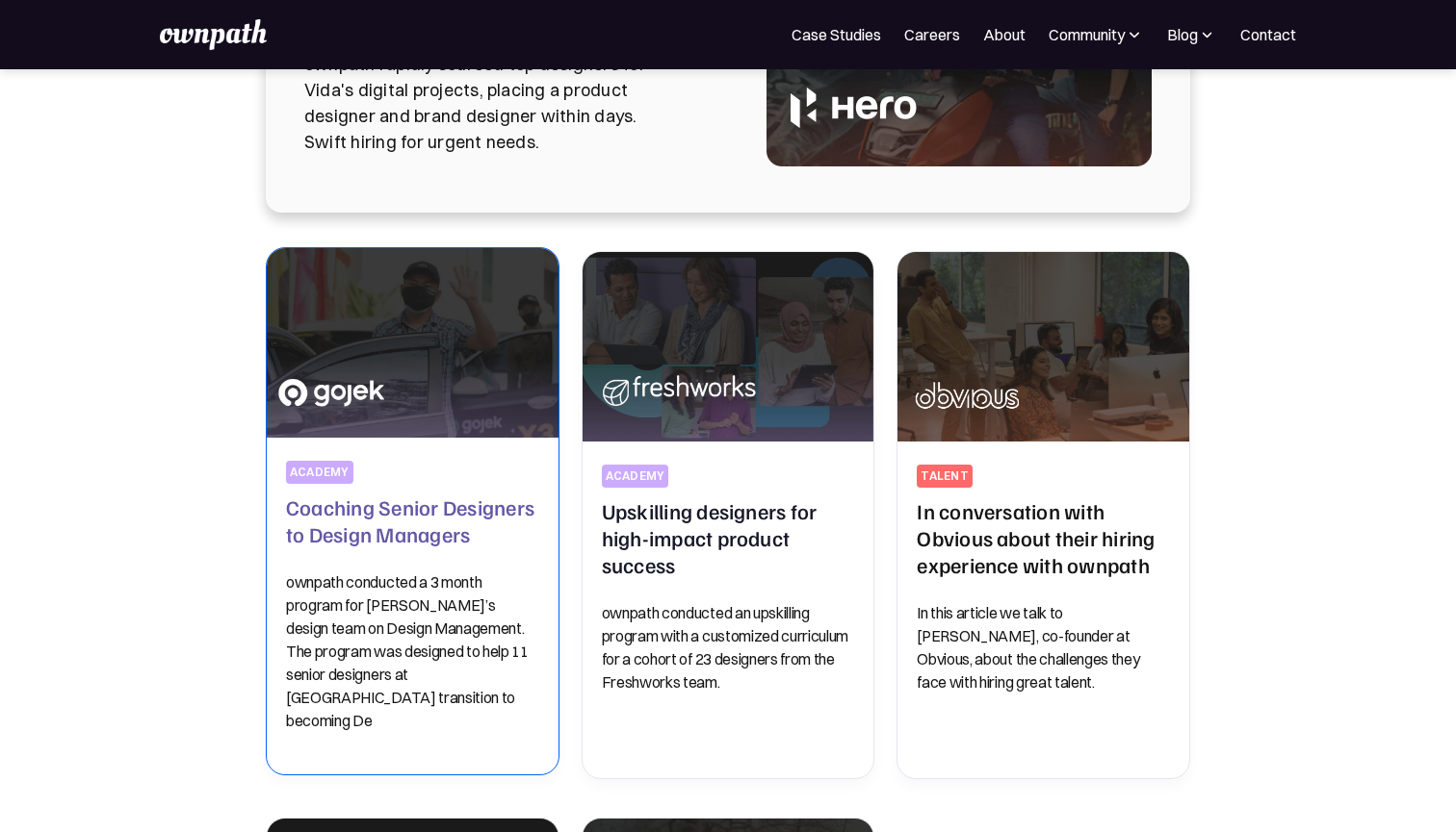
click at [471, 527] on h2 "Coaching Senior Designers to Design Managers" at bounding box center [412, 520] width 254 height 54
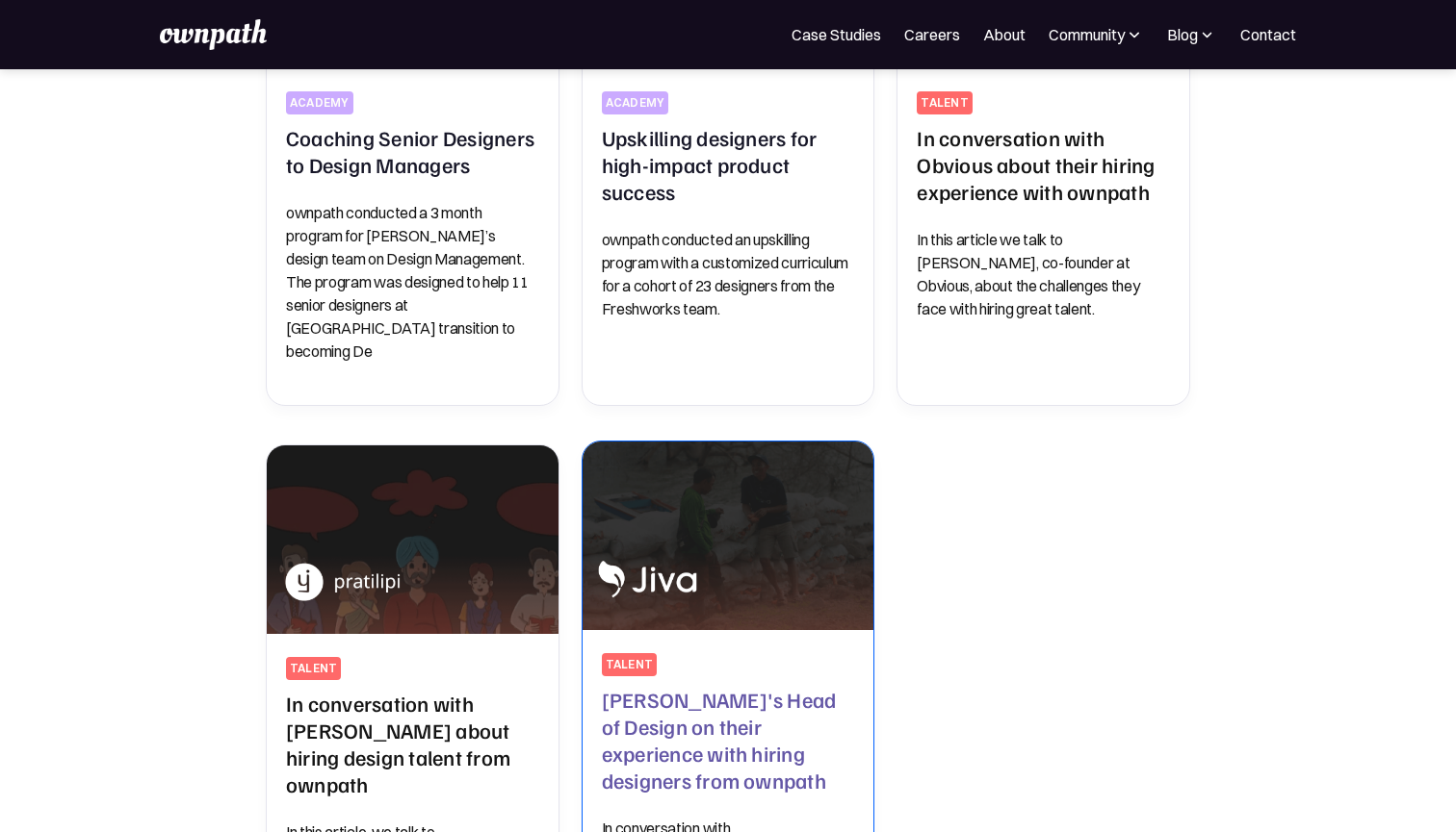
scroll to position [835, 0]
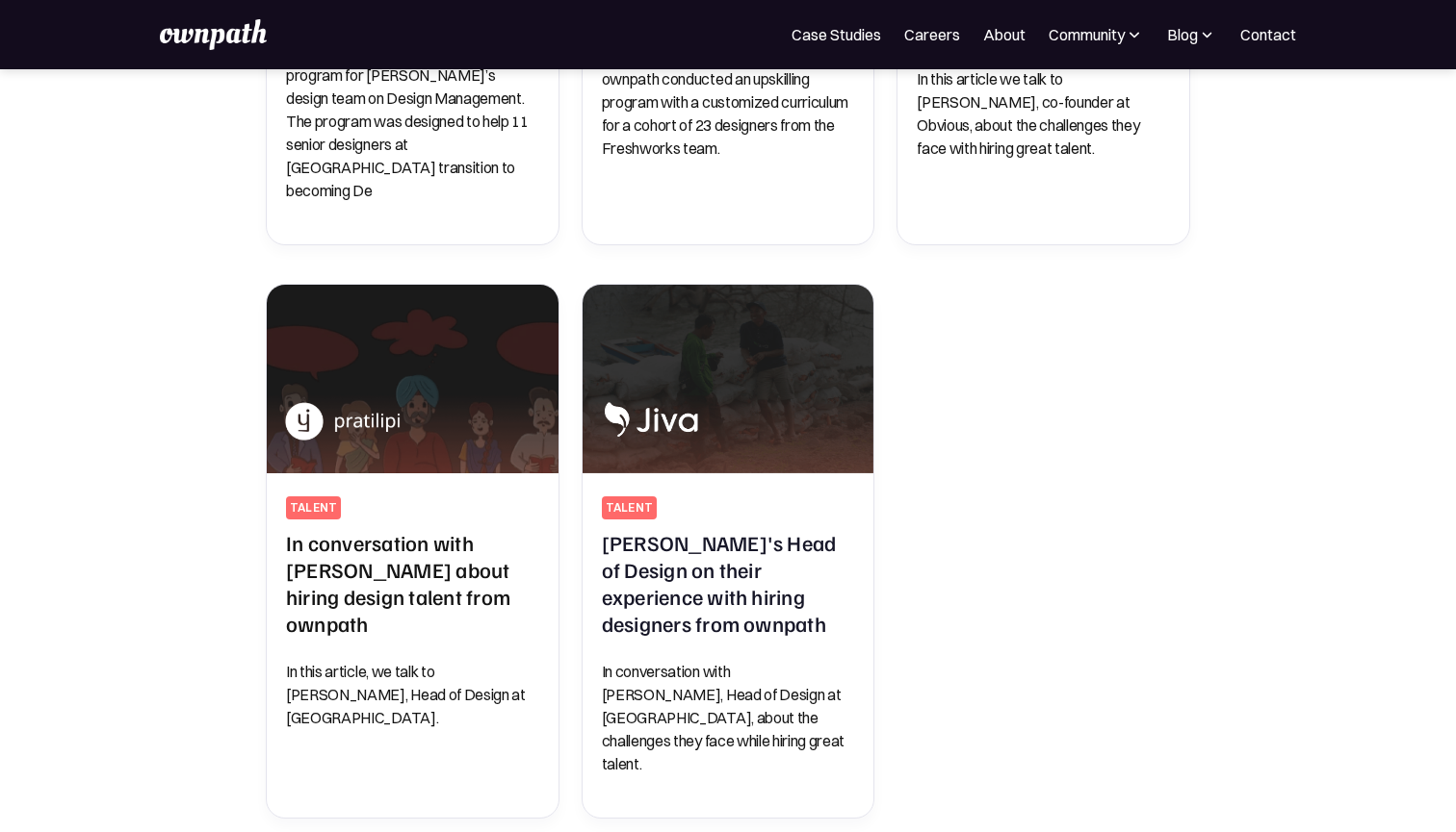
click at [247, 31] on img at bounding box center [213, 35] width 106 height 31
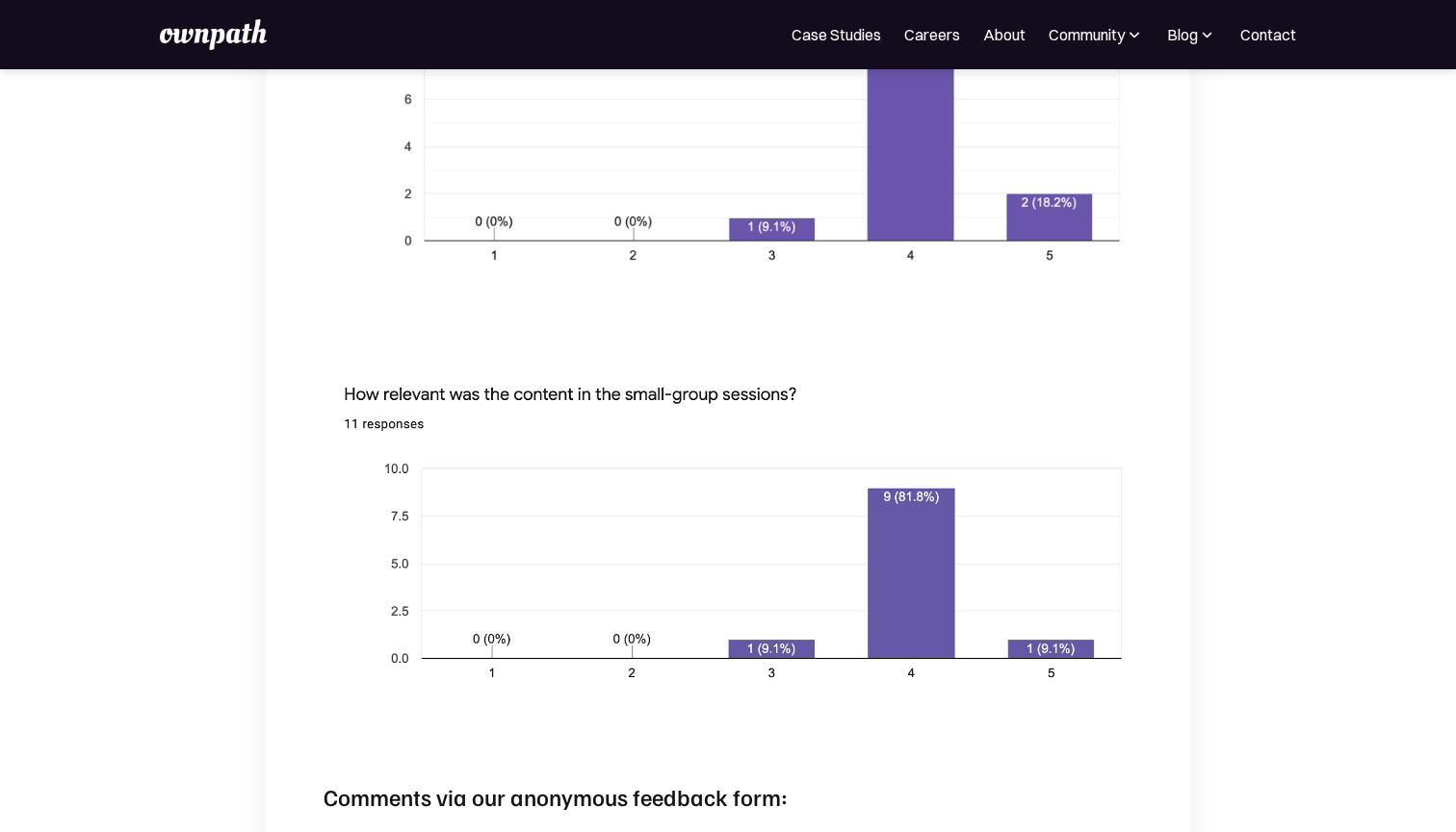
scroll to position [3063, 0]
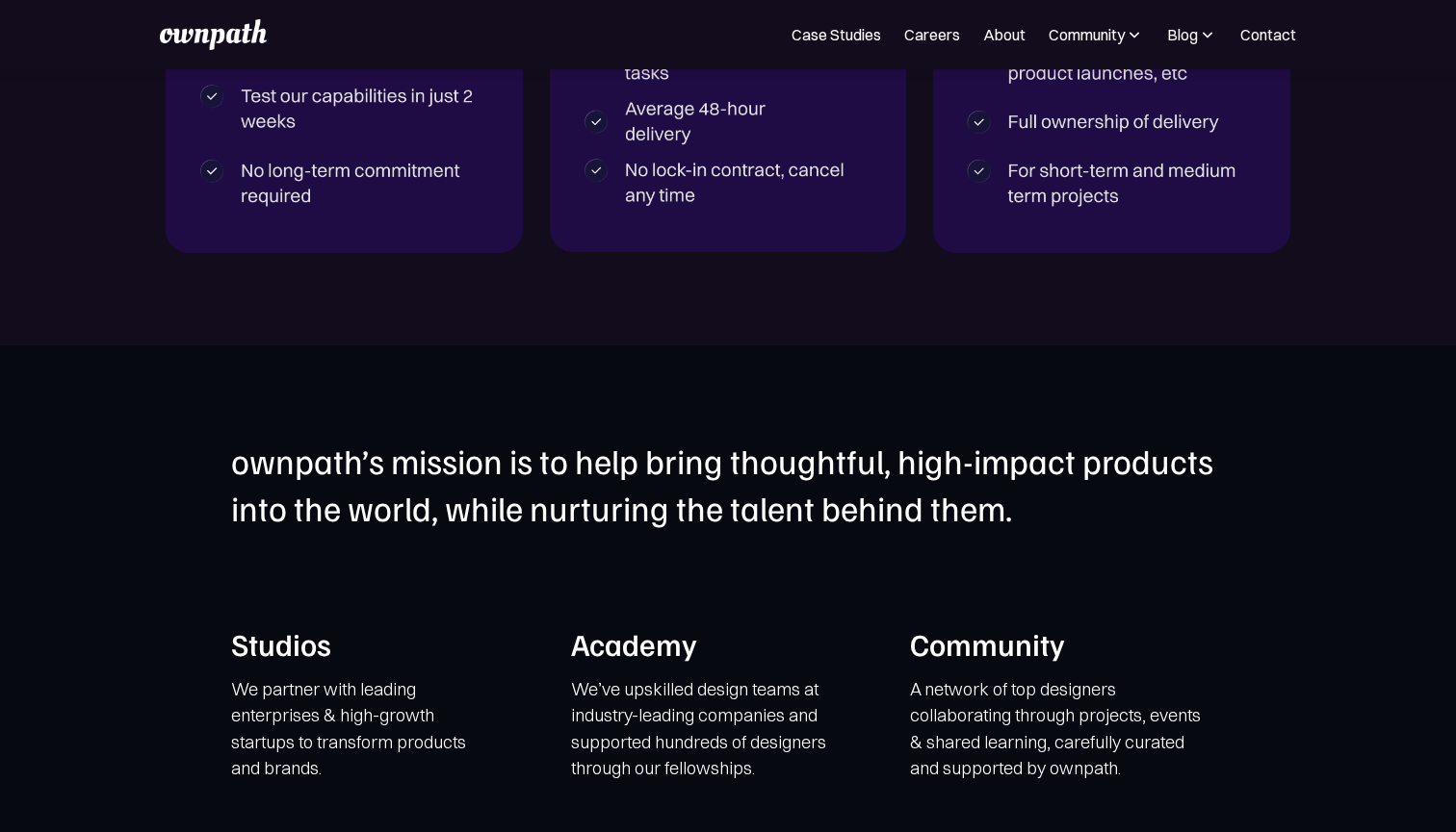
scroll to position [3481, 0]
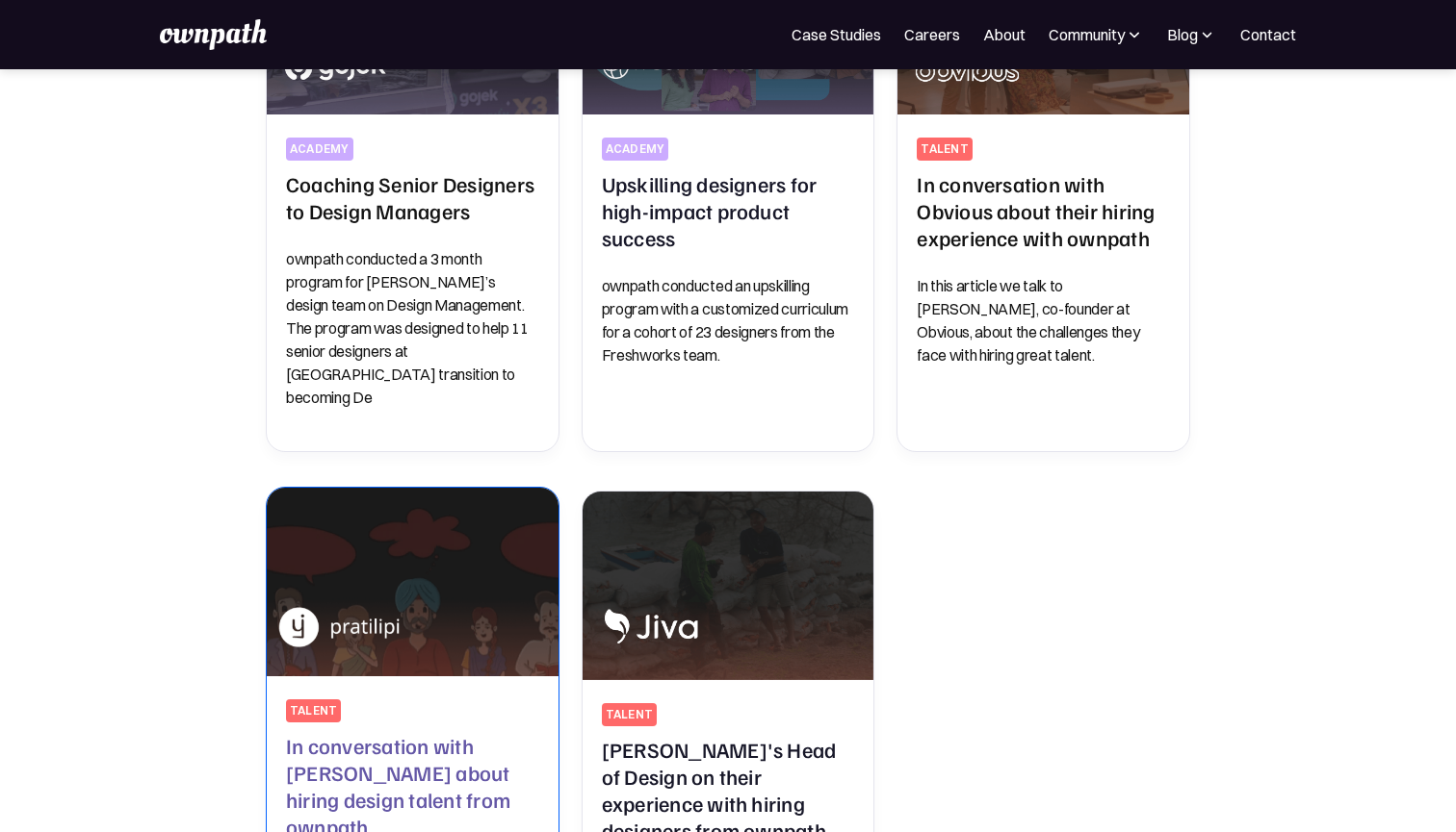
scroll to position [597, 0]
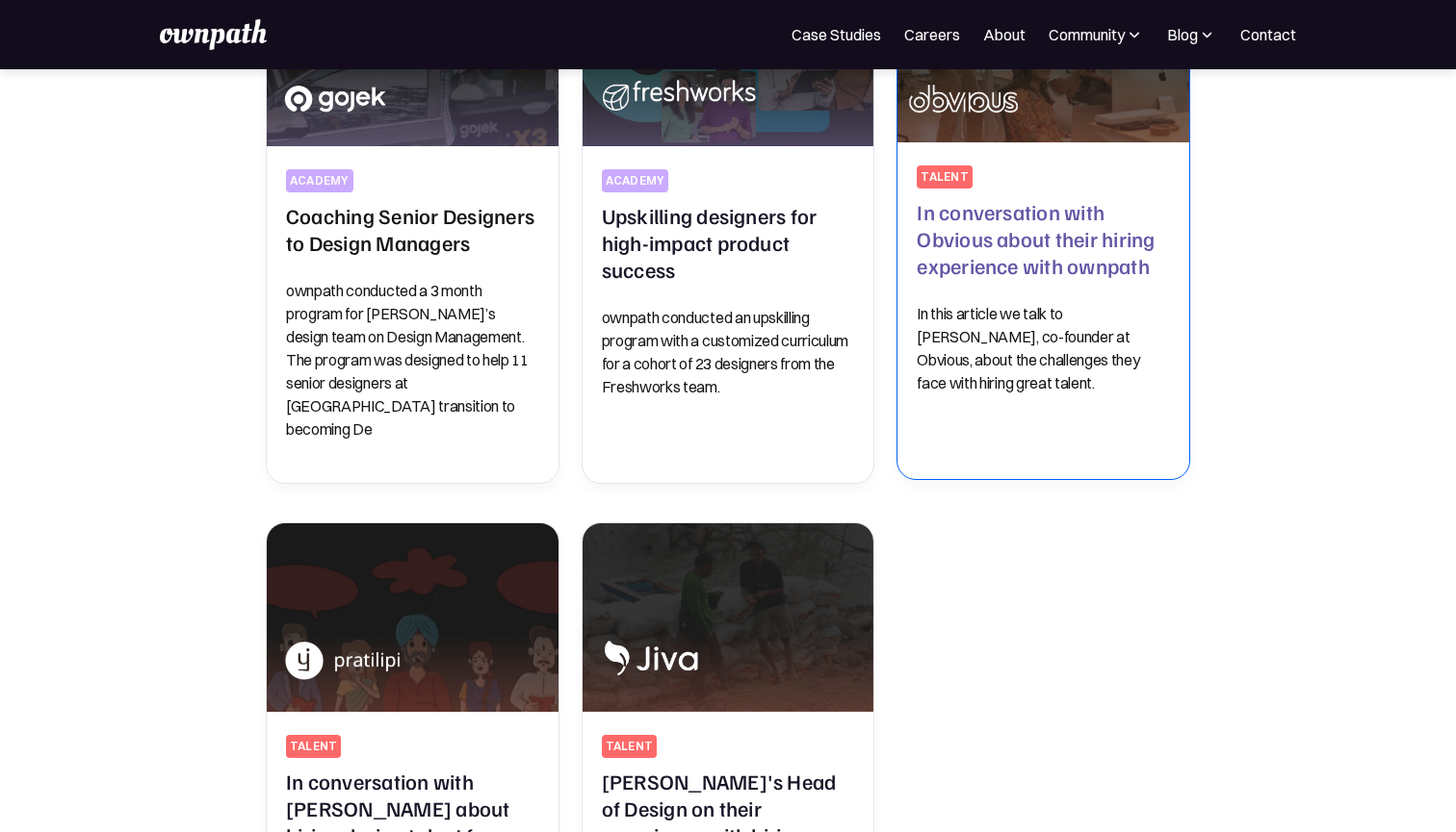
click at [985, 221] on h2 "In conversation with Obvious about their hiring experience with ownpath" at bounding box center [1043, 238] width 254 height 81
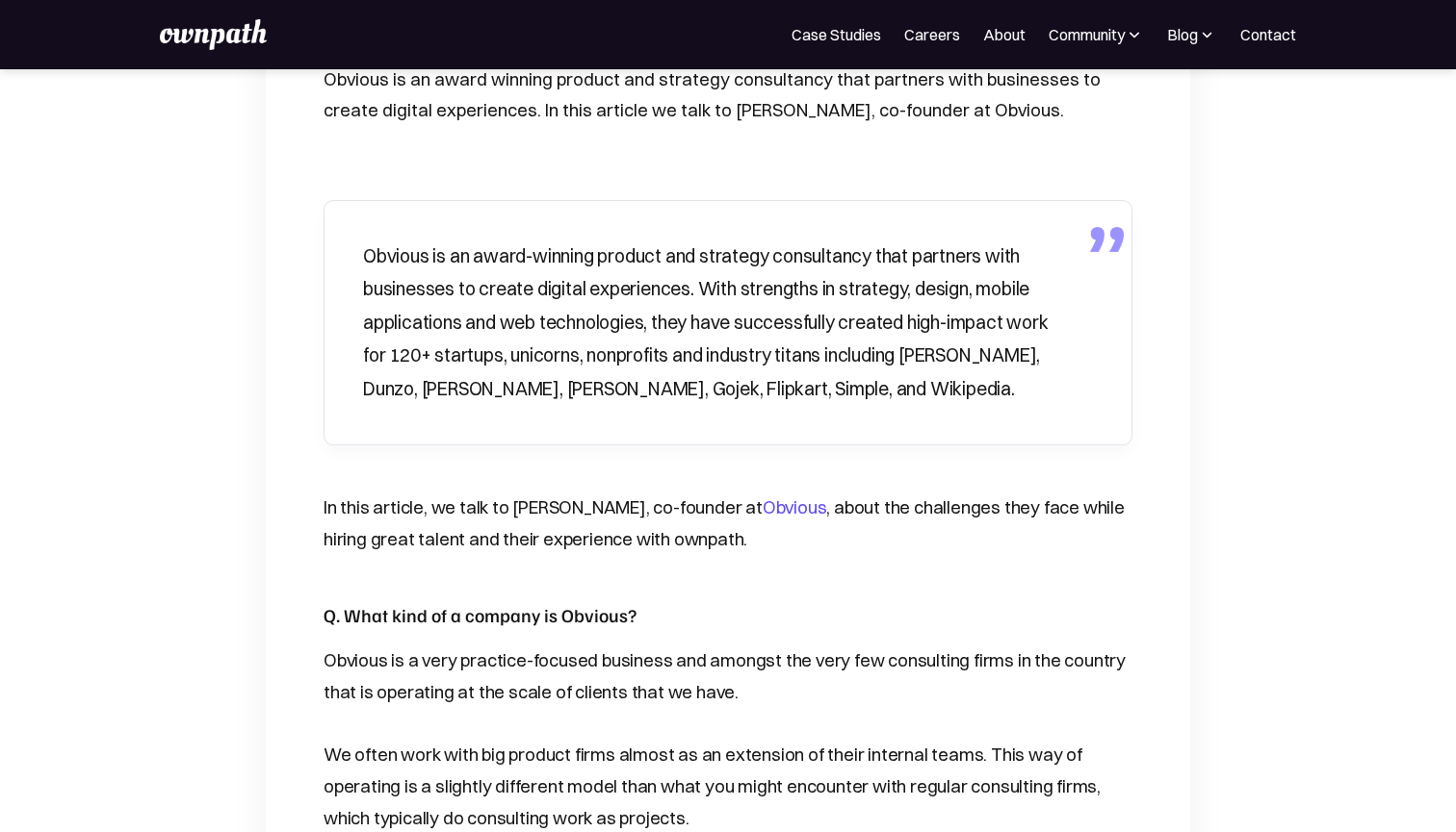
scroll to position [643, 0]
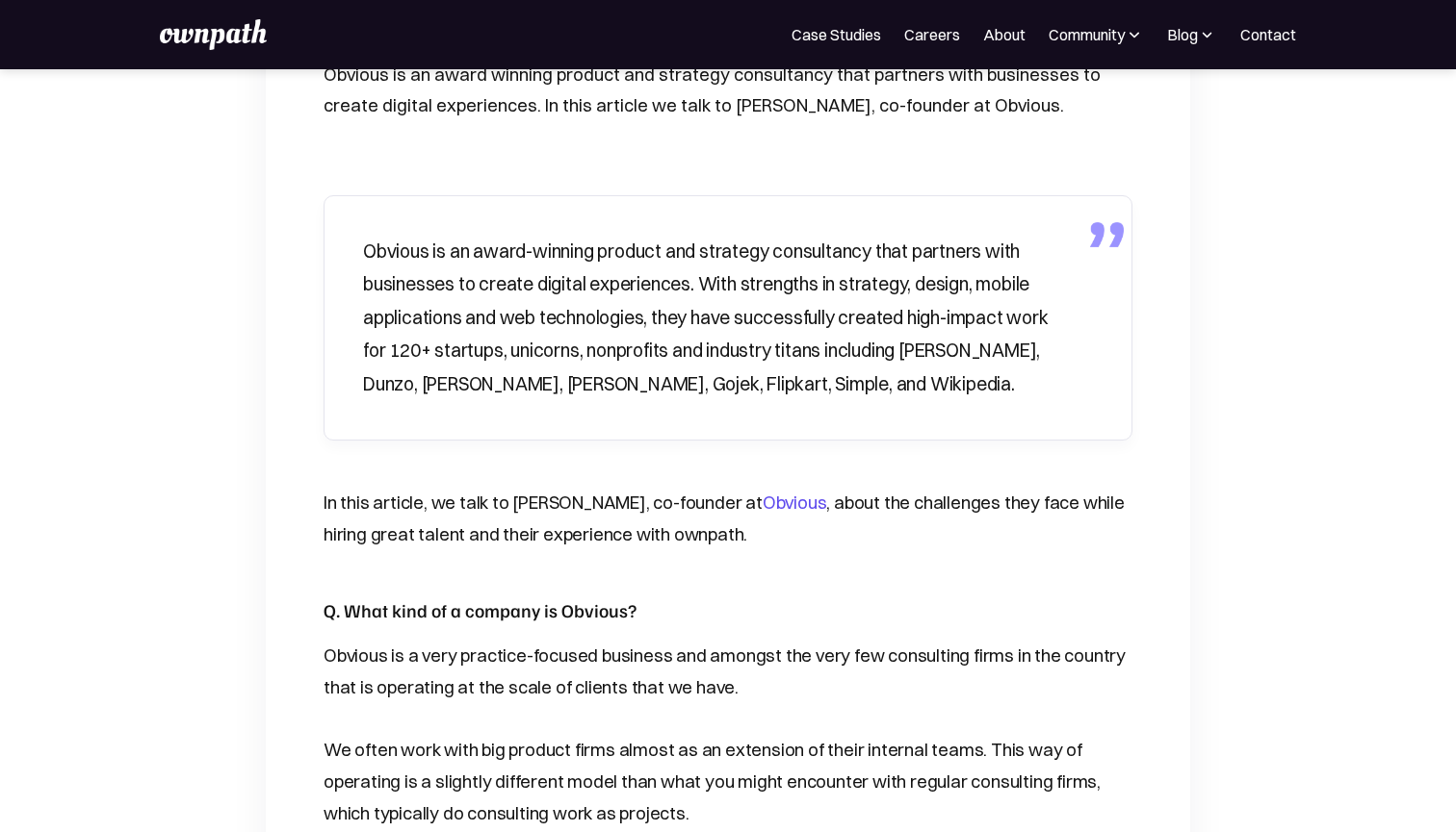
click at [762, 492] on link "Obvious" at bounding box center [795, 503] width 64 height 22
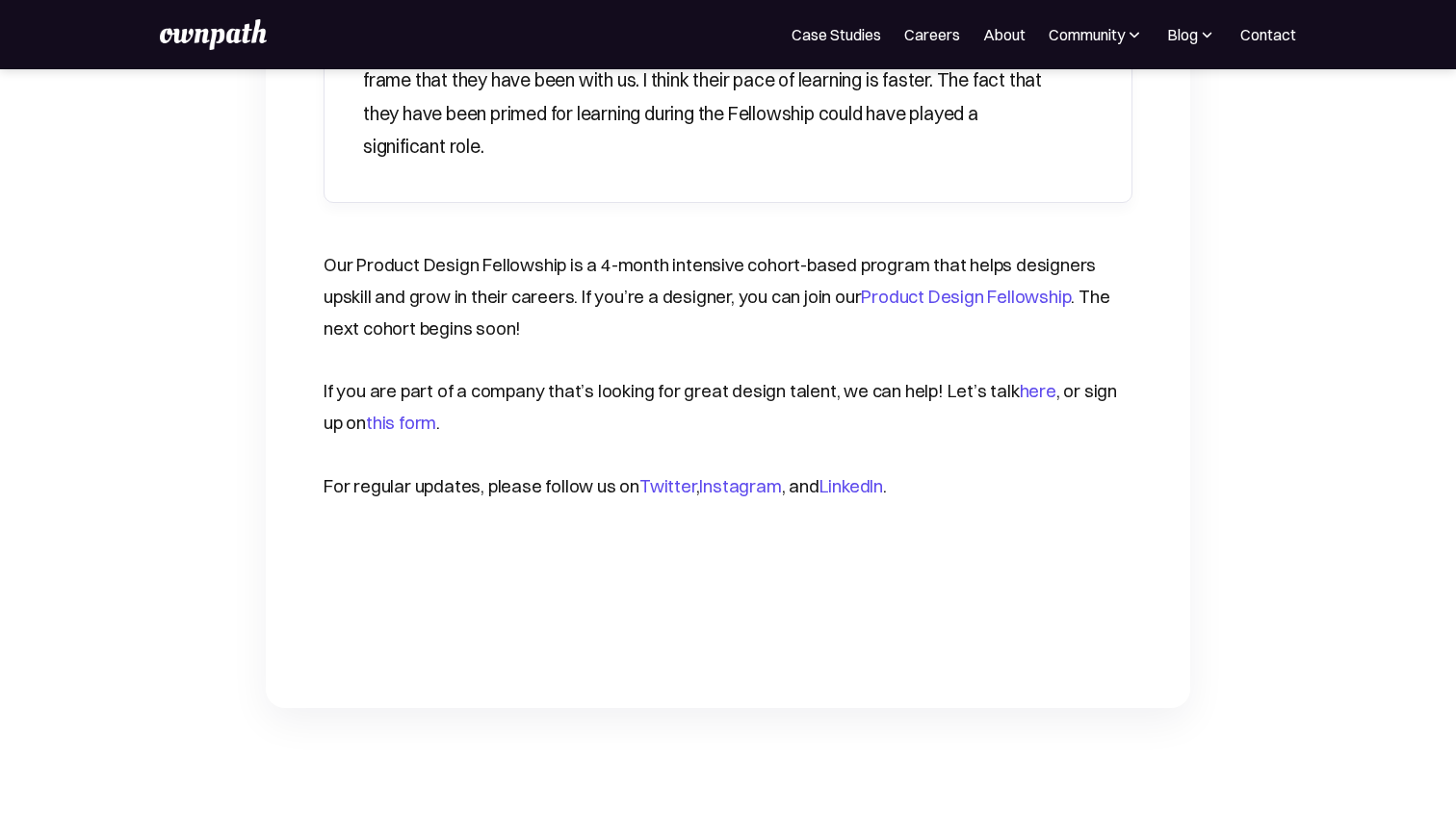
scroll to position [3081, 0]
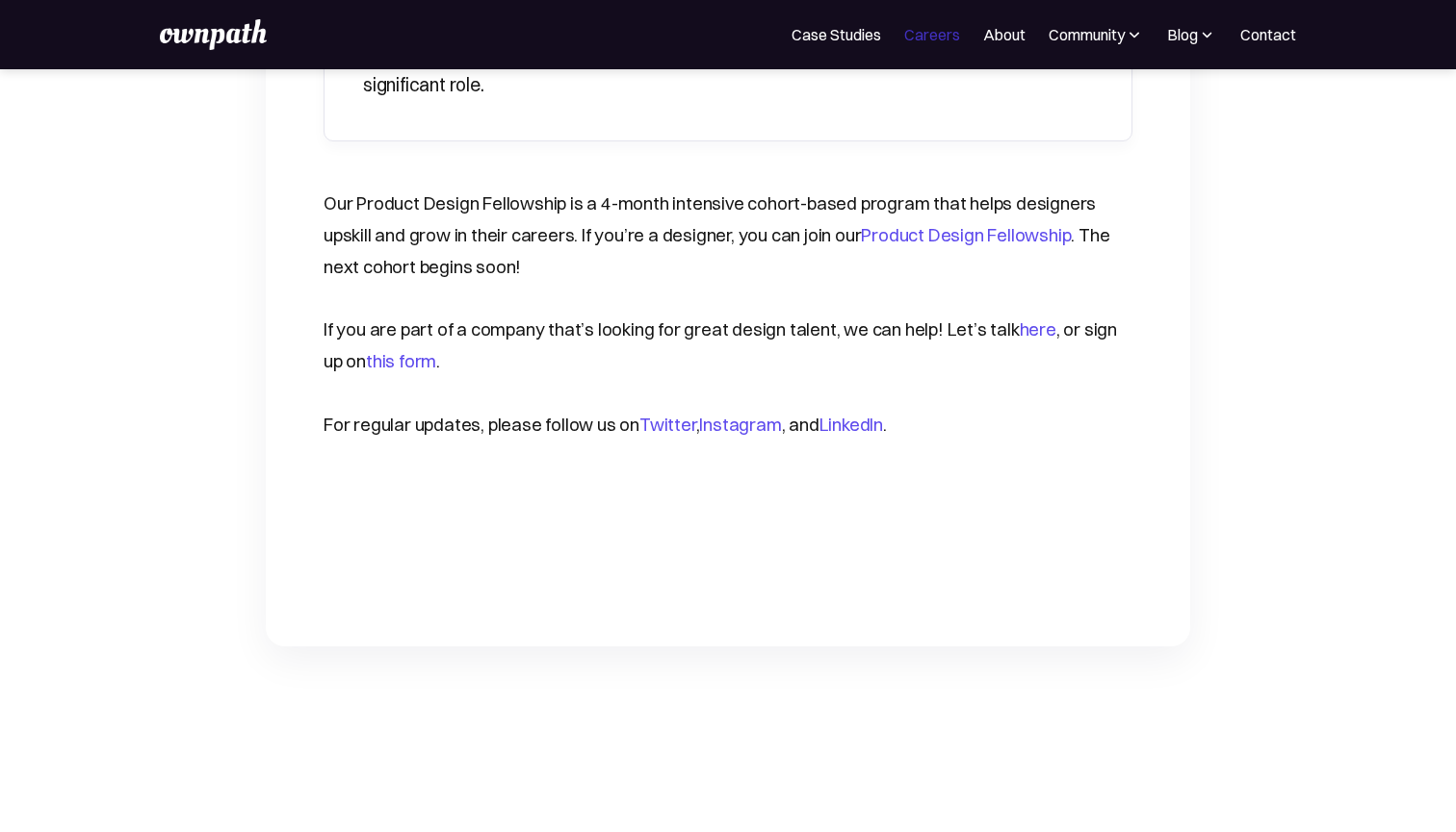
click at [939, 35] on link "Careers" at bounding box center [931, 35] width 55 height 23
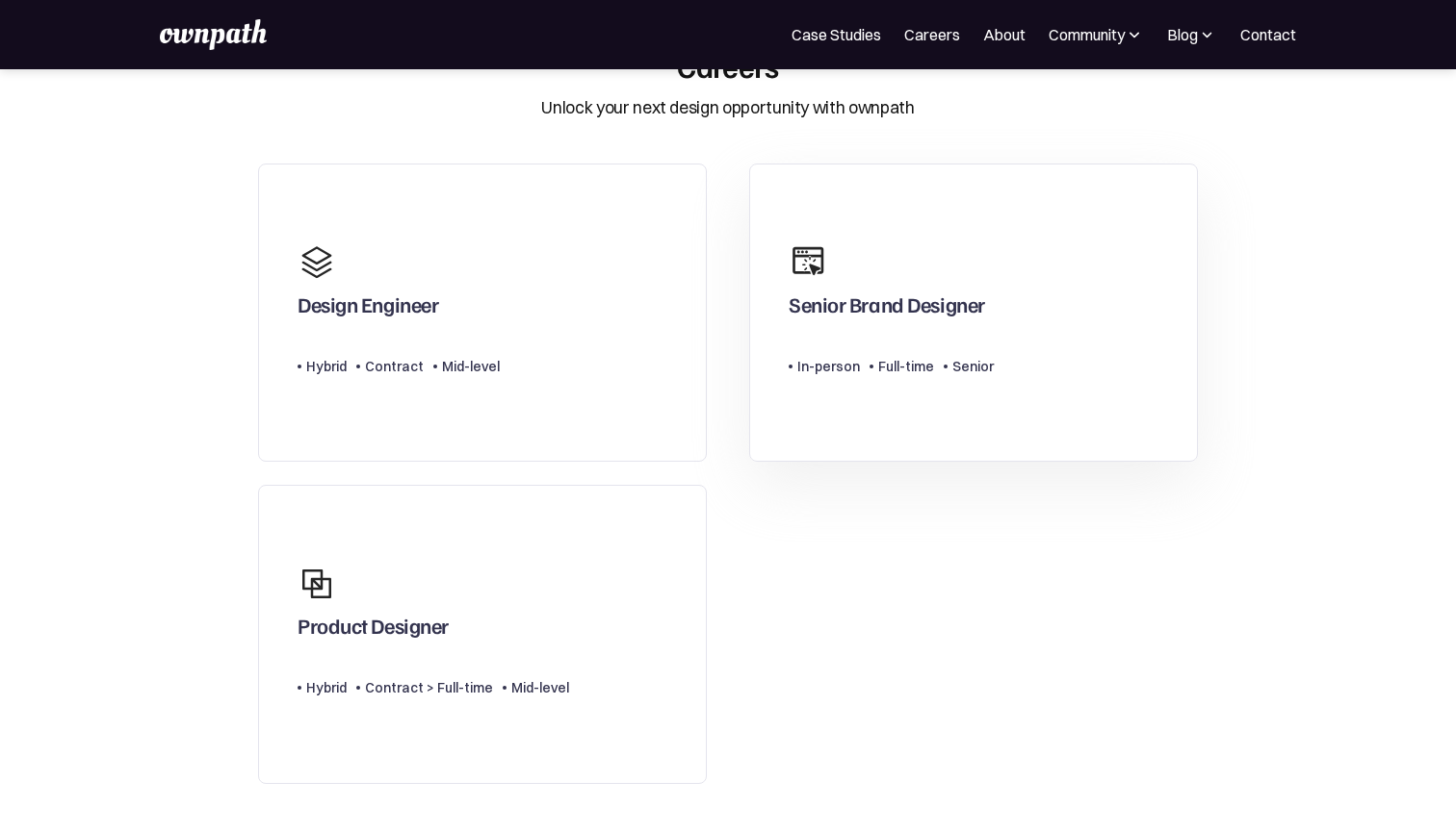
scroll to position [98, 0]
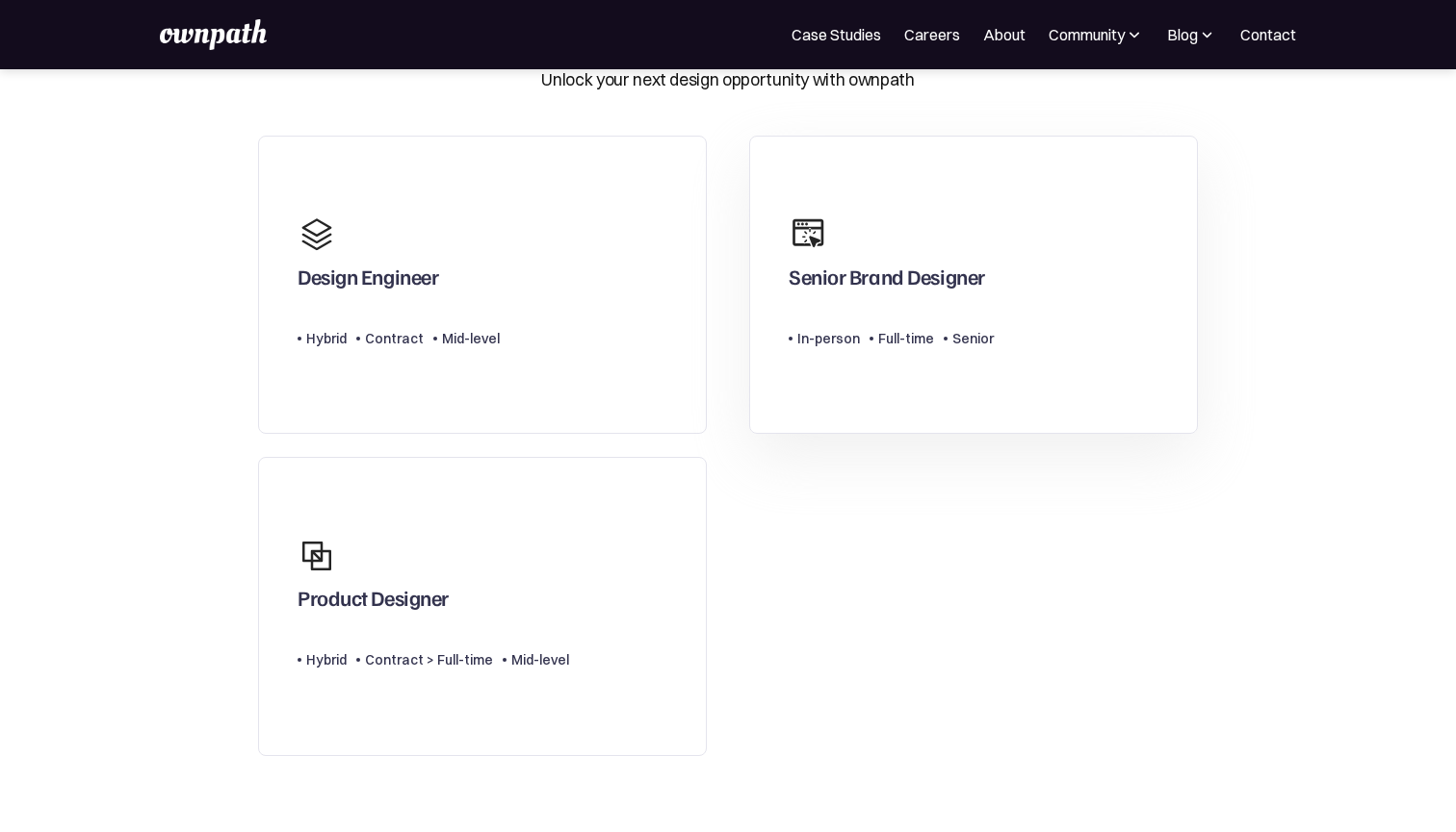
click at [846, 343] on div "In-person" at bounding box center [829, 339] width 62 height 23
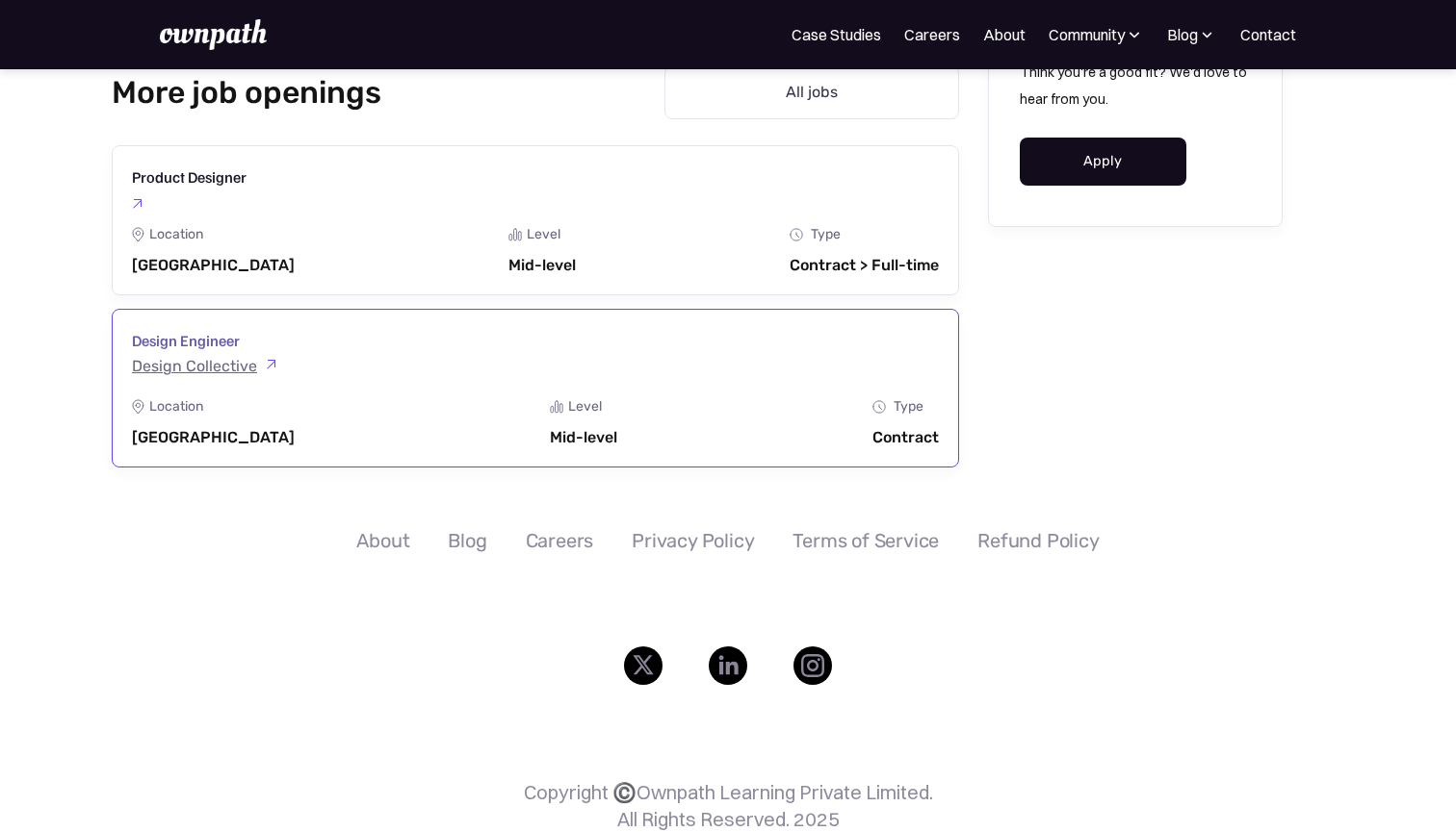
scroll to position [4239, 0]
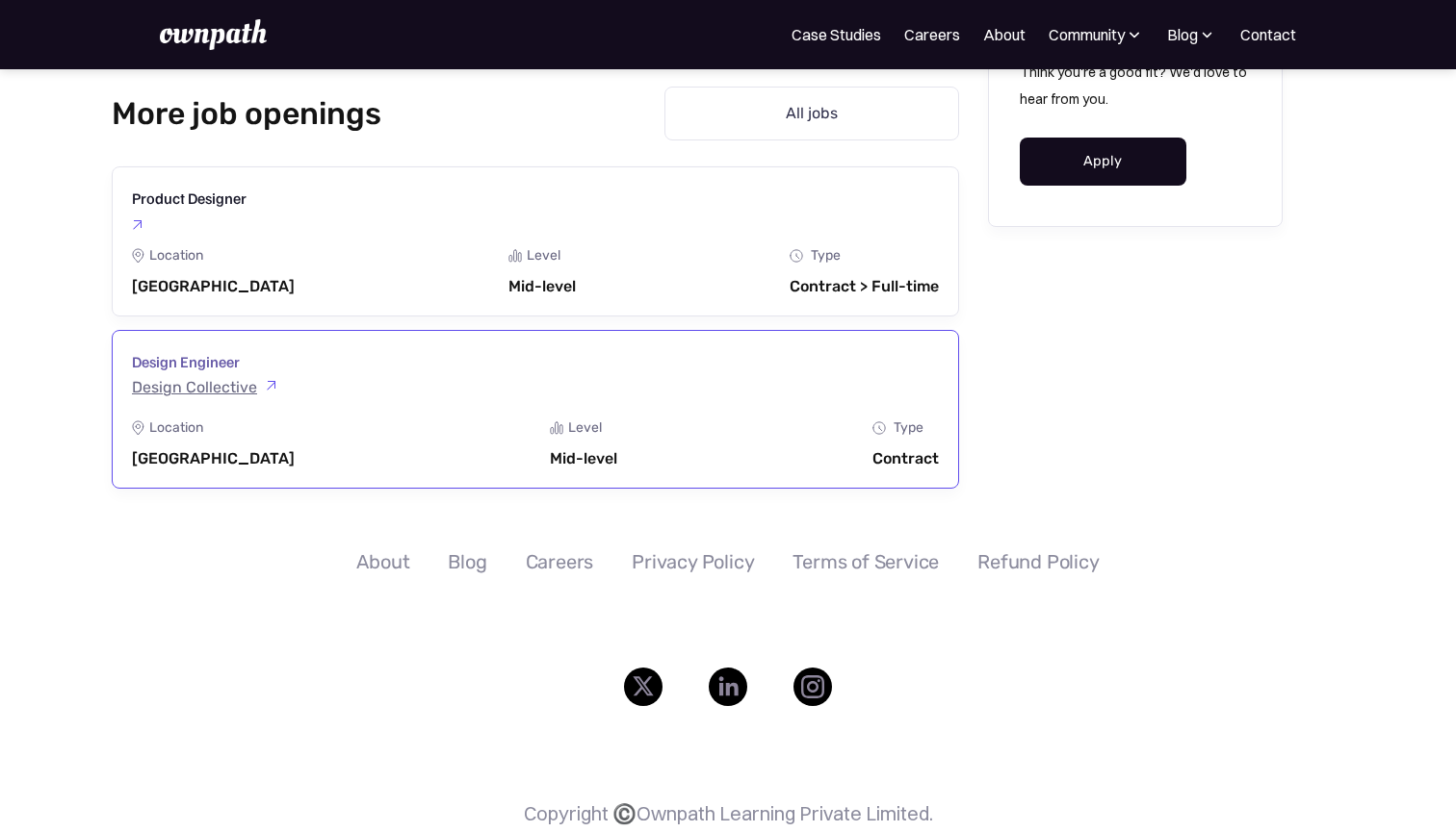
click at [239, 380] on div "Design Collective" at bounding box center [194, 388] width 125 height 17
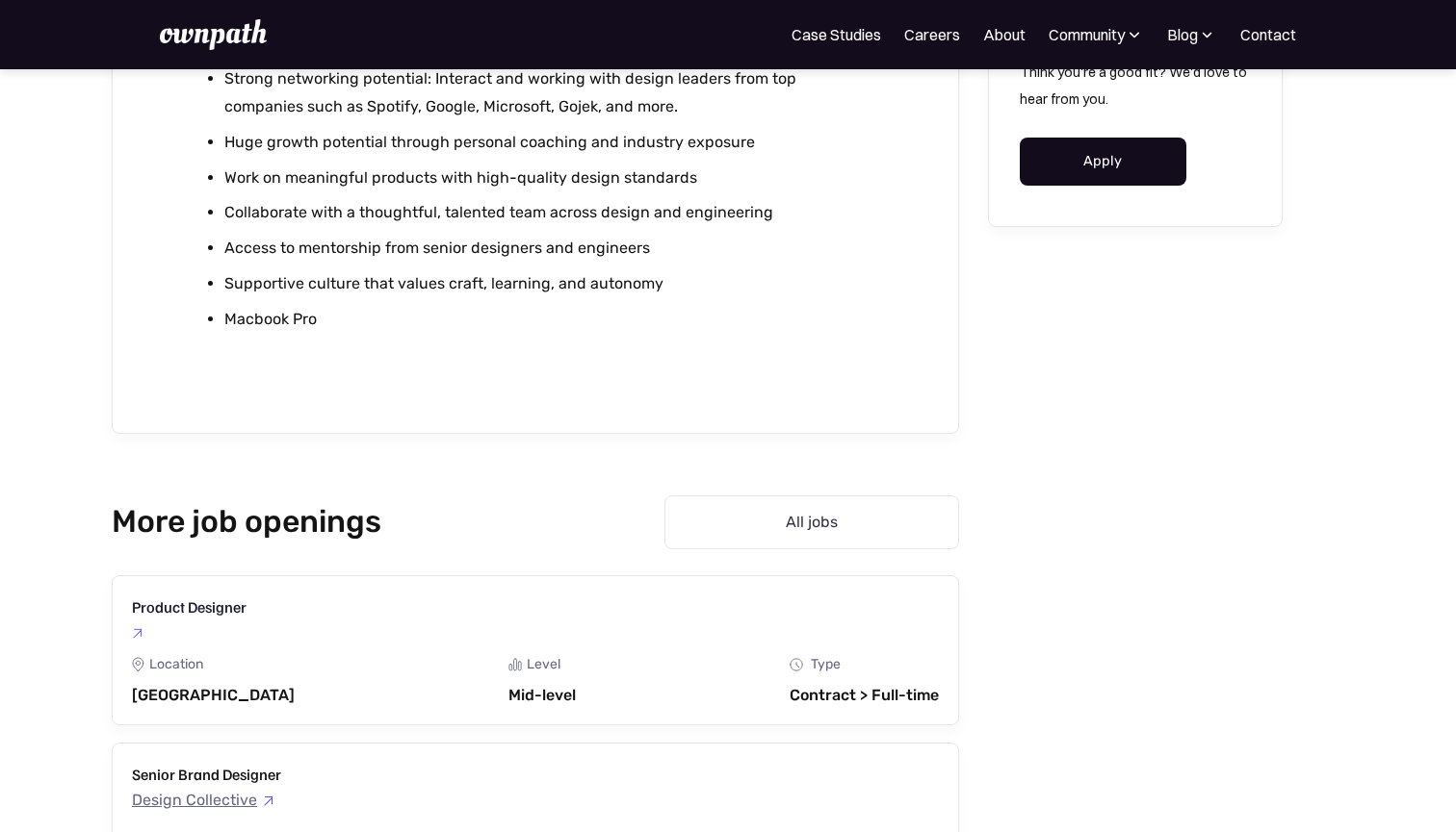
scroll to position [1969, 0]
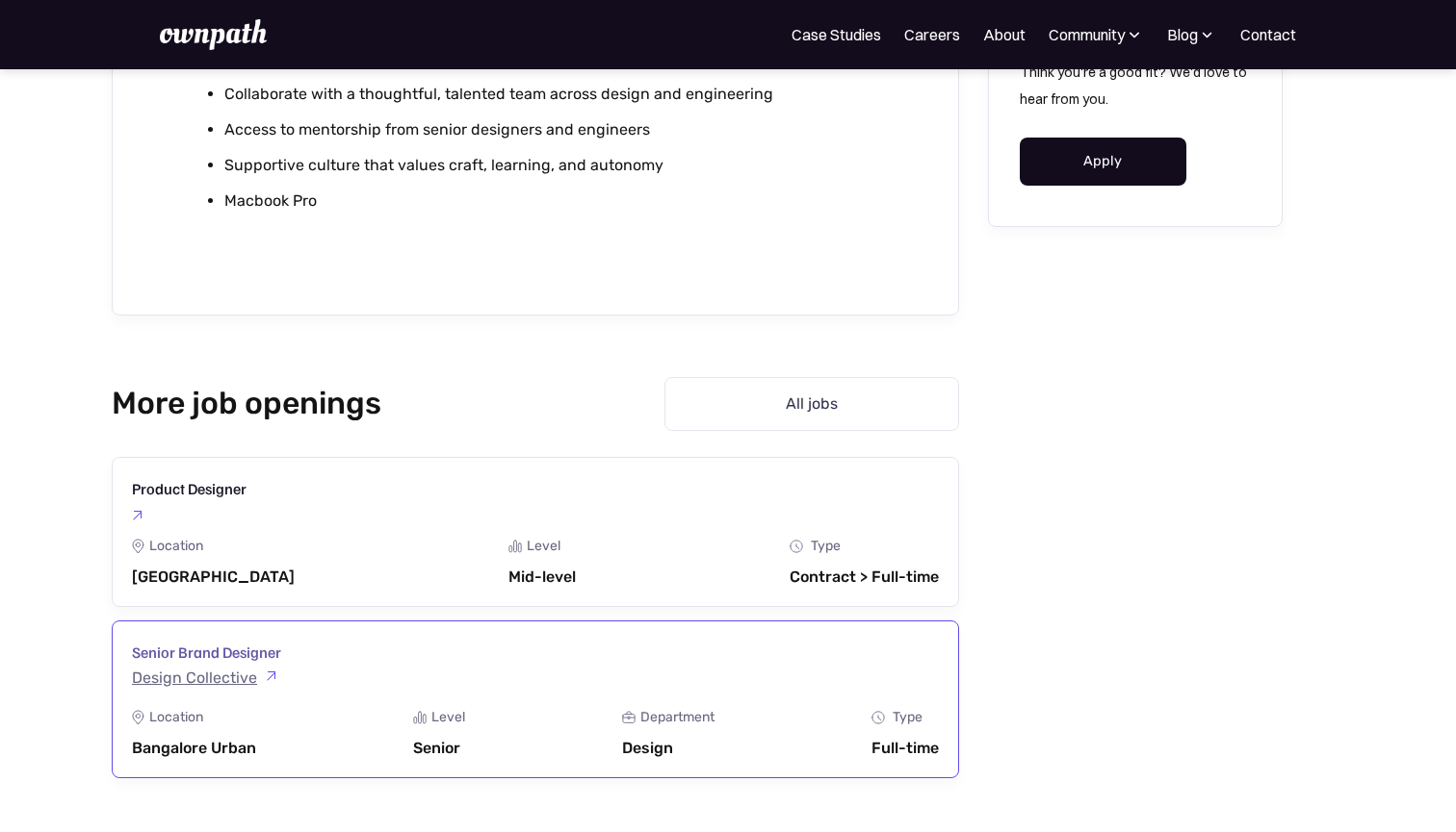
click at [244, 677] on div "Design Collective" at bounding box center [194, 679] width 125 height 17
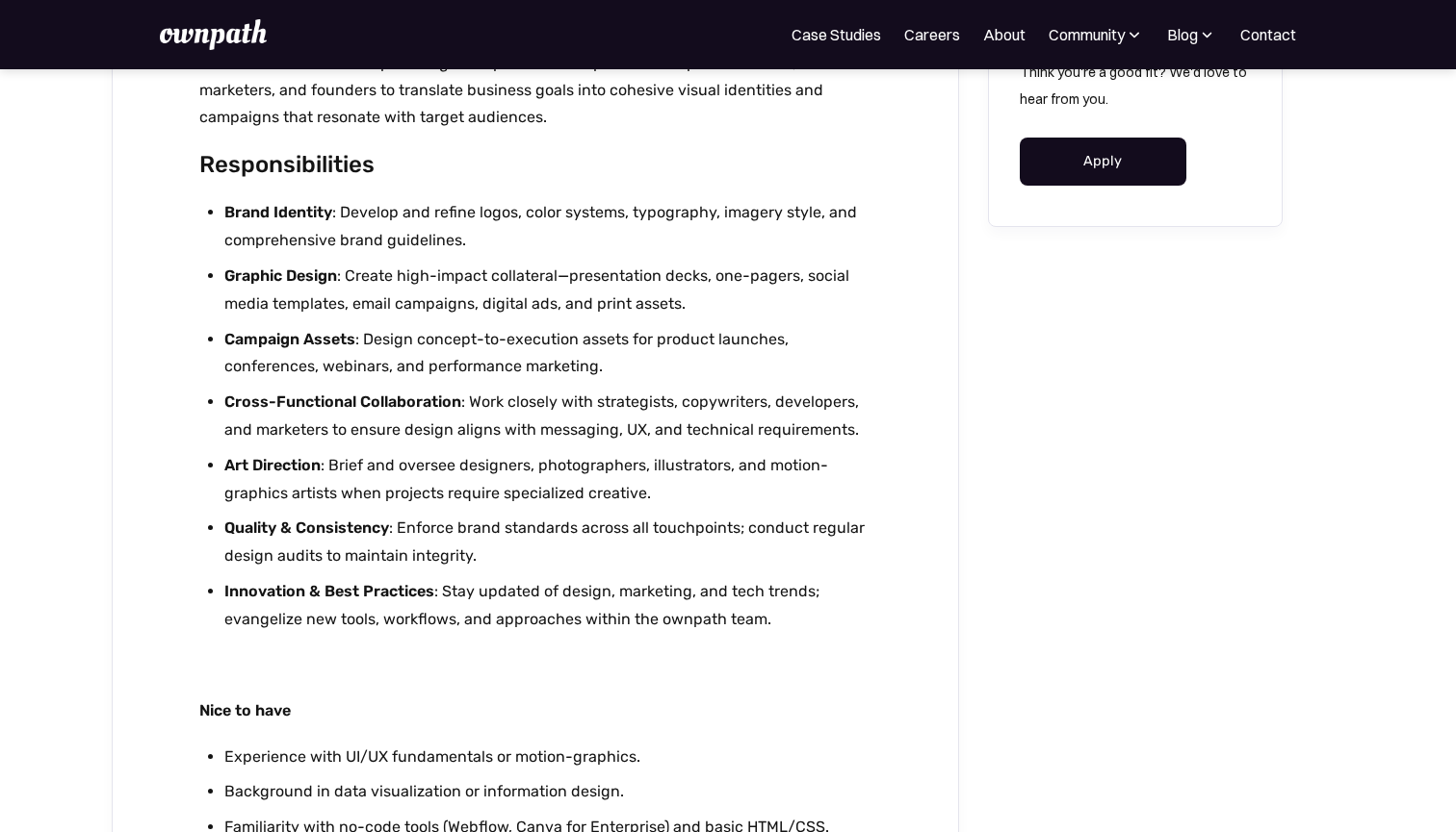
scroll to position [1242, 0]
